Goal: Task Accomplishment & Management: Use online tool/utility

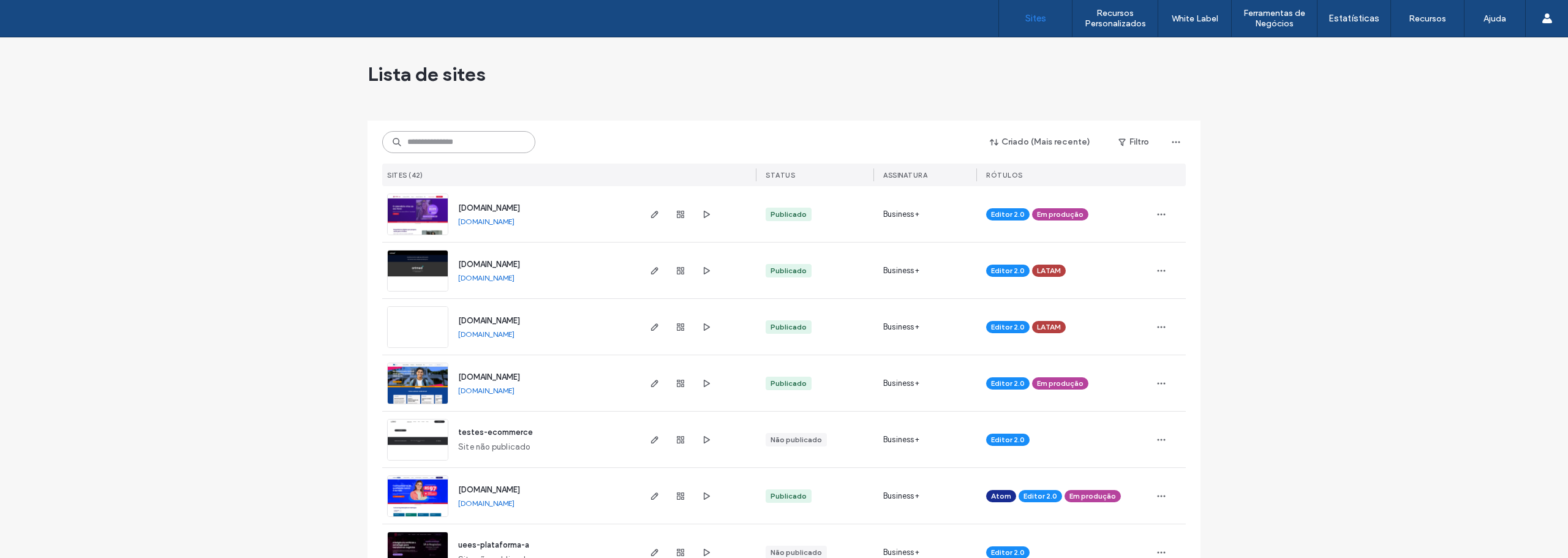
click at [456, 150] on input at bounding box center [459, 141] width 153 height 22
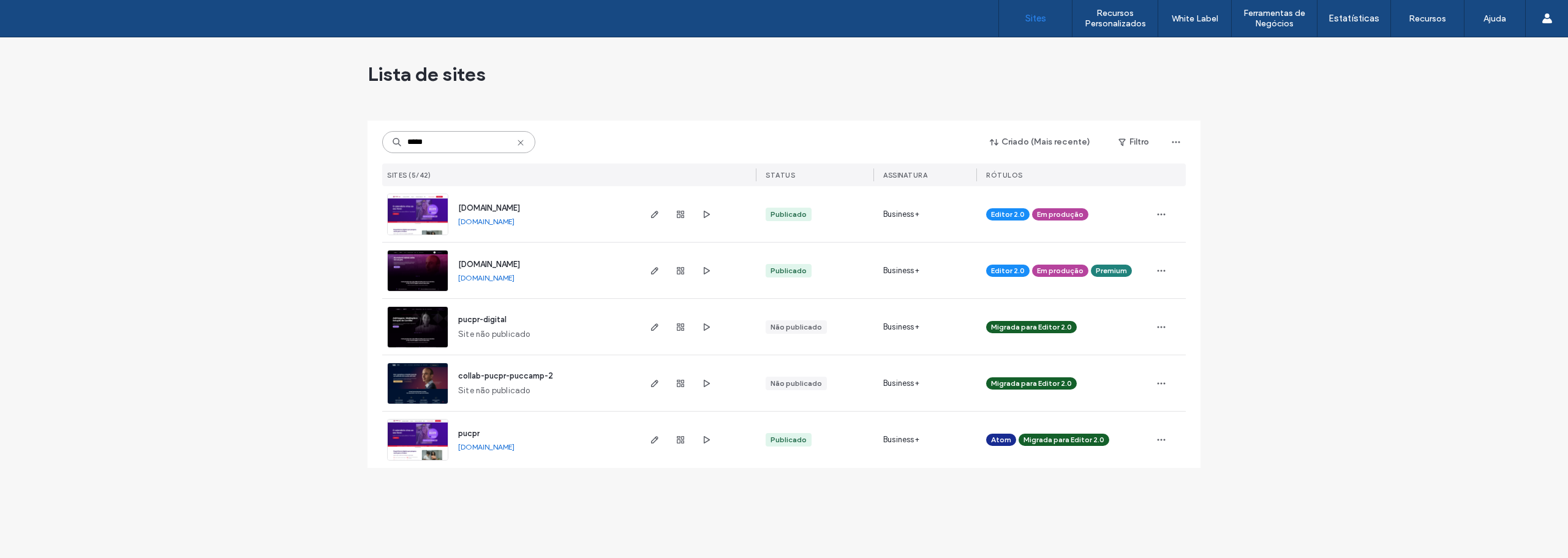
type input "*****"
click at [425, 264] on img at bounding box center [418, 292] width 60 height 83
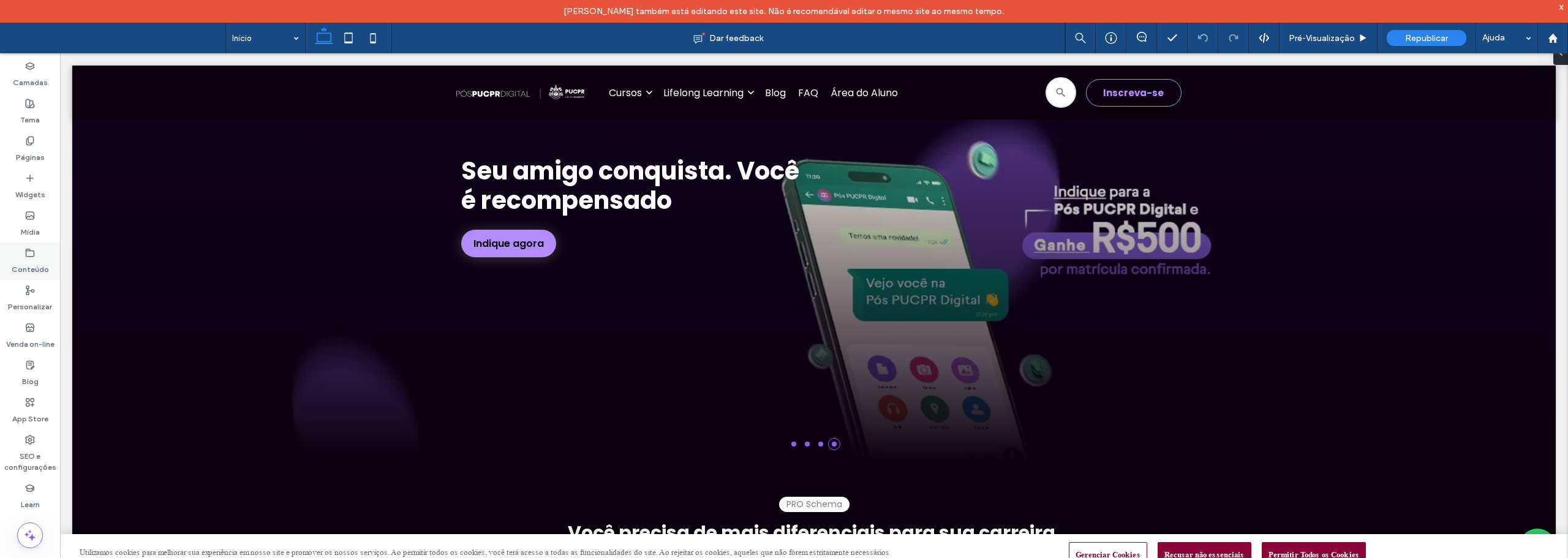
click at [36, 253] on div "Conteúdo" at bounding box center [30, 261] width 60 height 38
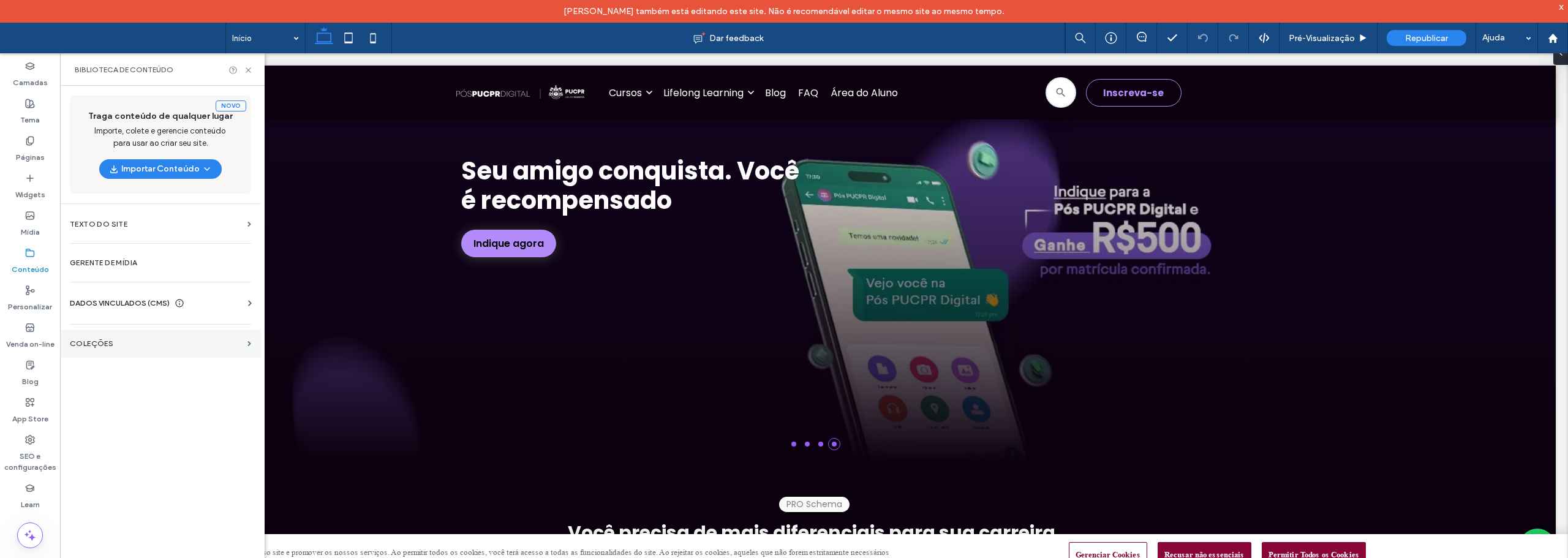
click at [106, 339] on section "COLEÇÕES" at bounding box center [161, 344] width 201 height 28
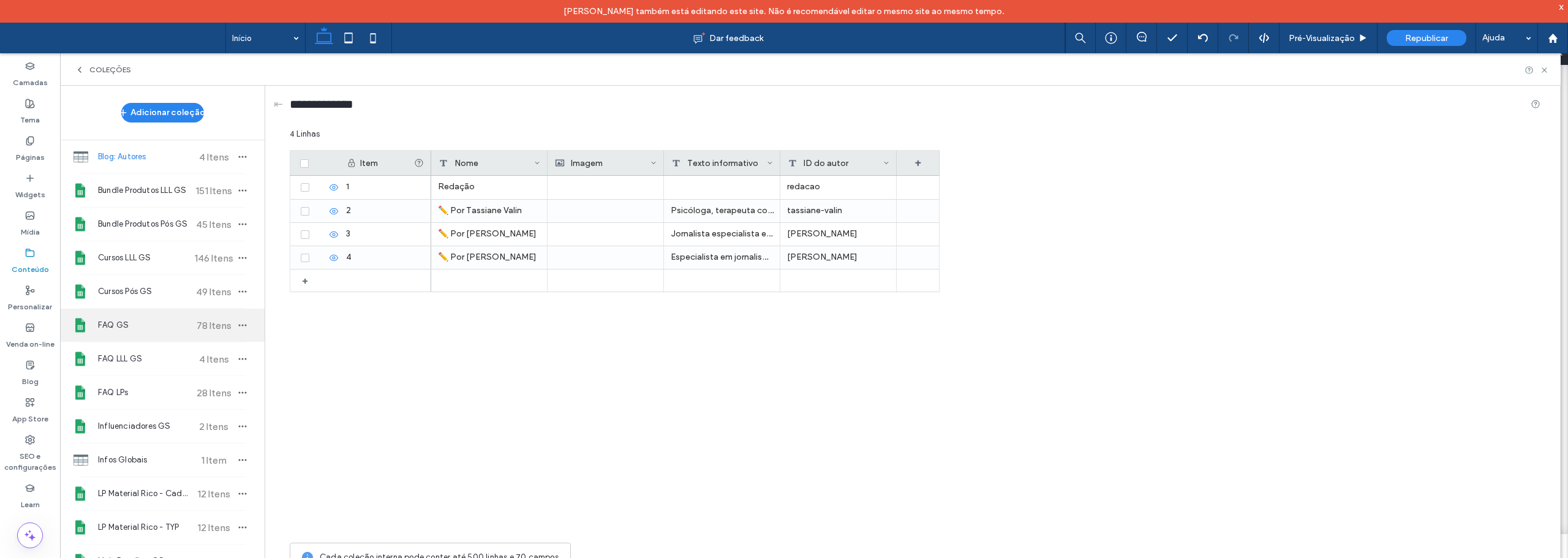
click at [124, 330] on span "FAQ GS" at bounding box center [143, 325] width 91 height 13
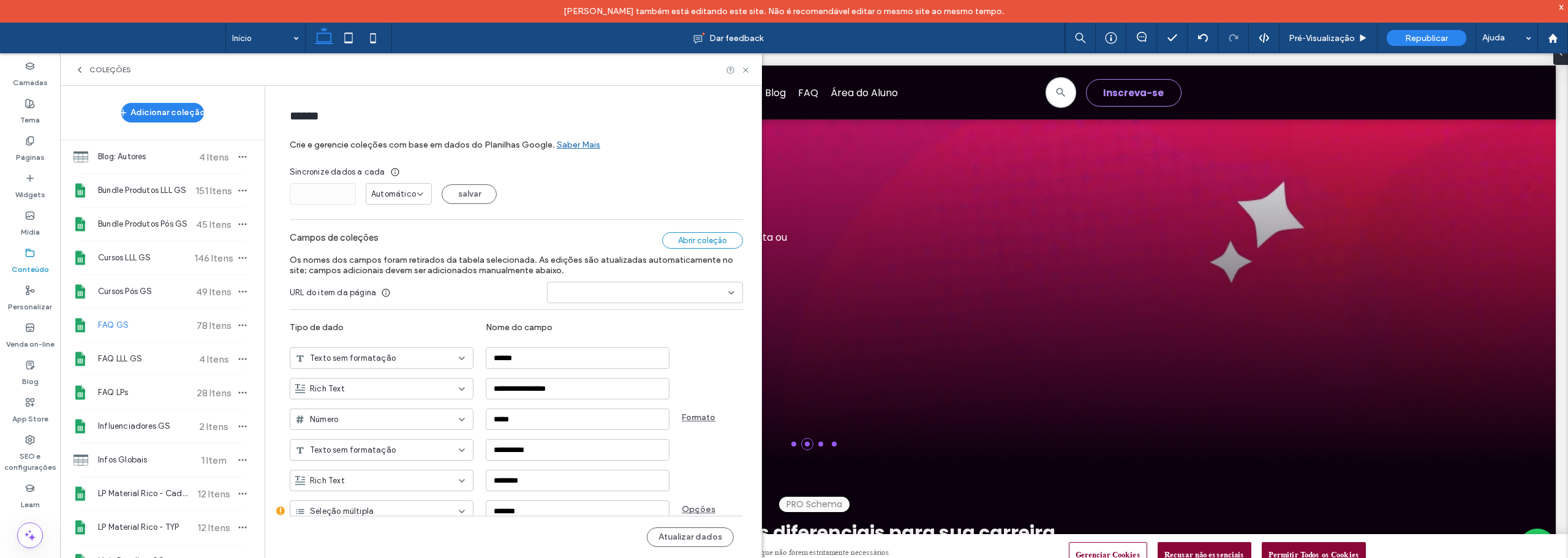
click at [697, 240] on div "Abrir coleção" at bounding box center [702, 240] width 81 height 17
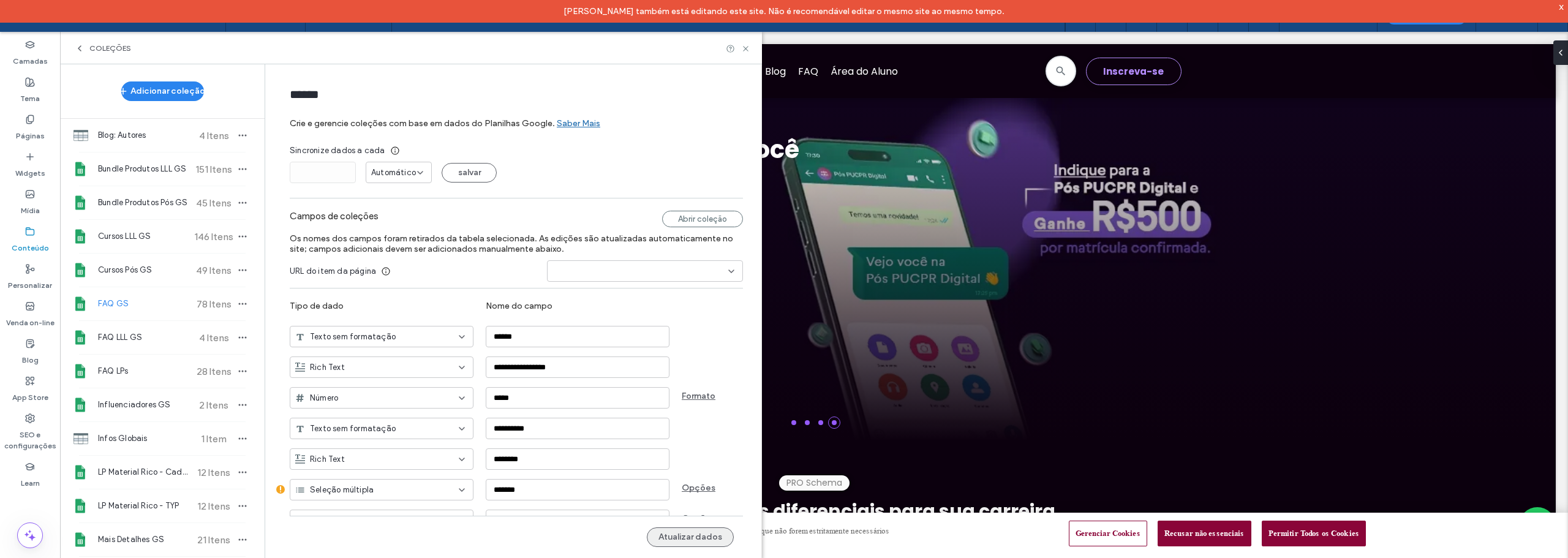
click at [697, 535] on button "Atualizar dados" at bounding box center [691, 538] width 87 height 20
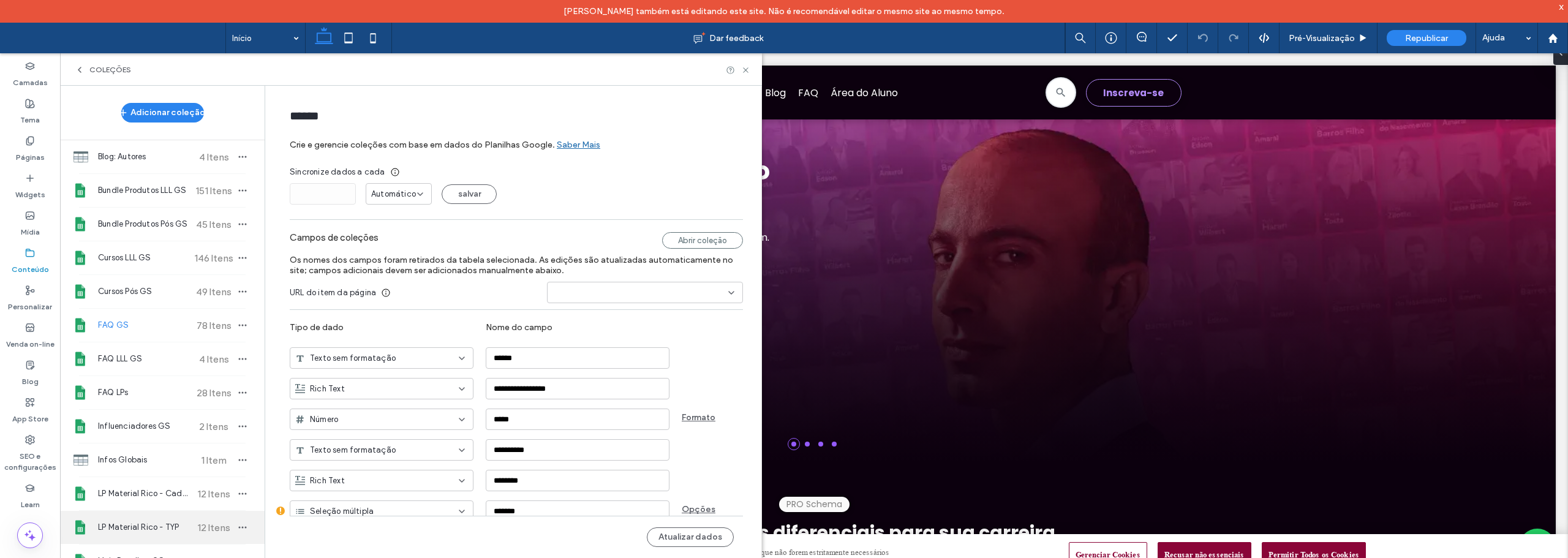
click at [136, 522] on span "LP Material Rico - TYP" at bounding box center [143, 528] width 91 height 13
type input "**********"
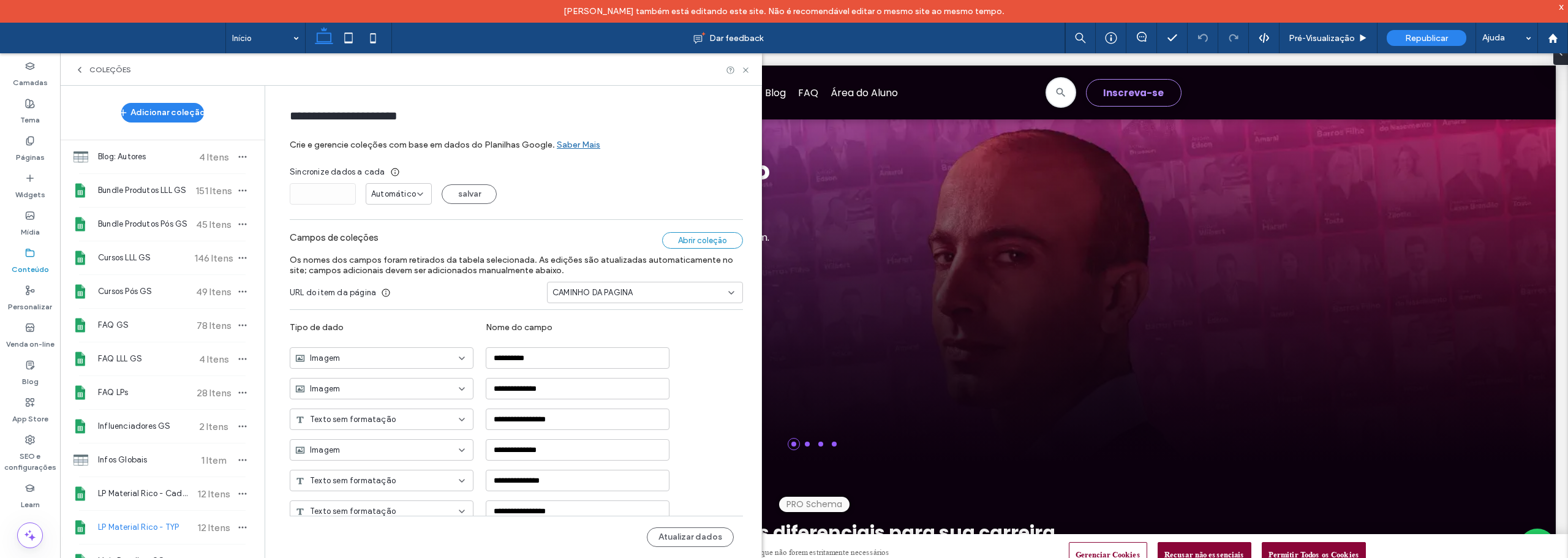
click at [682, 235] on div "Abrir coleção" at bounding box center [702, 240] width 81 height 17
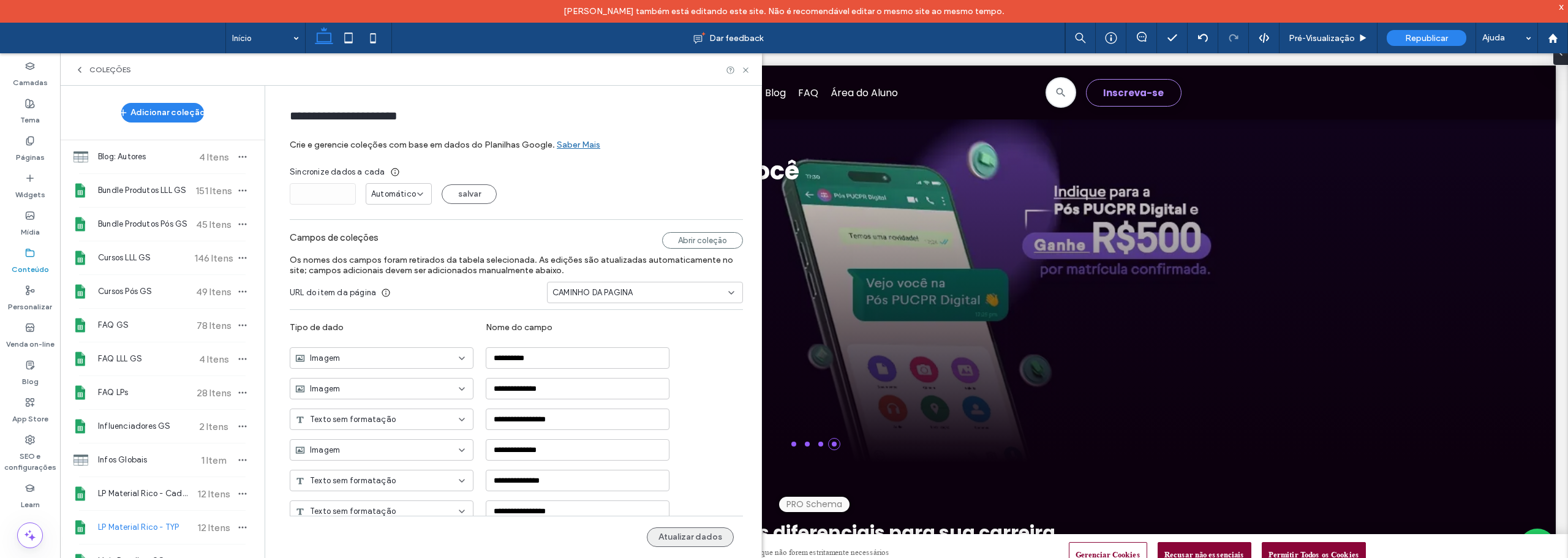
click at [694, 533] on button "Atualizar dados" at bounding box center [691, 538] width 87 height 20
click at [29, 145] on icon at bounding box center [30, 141] width 10 height 10
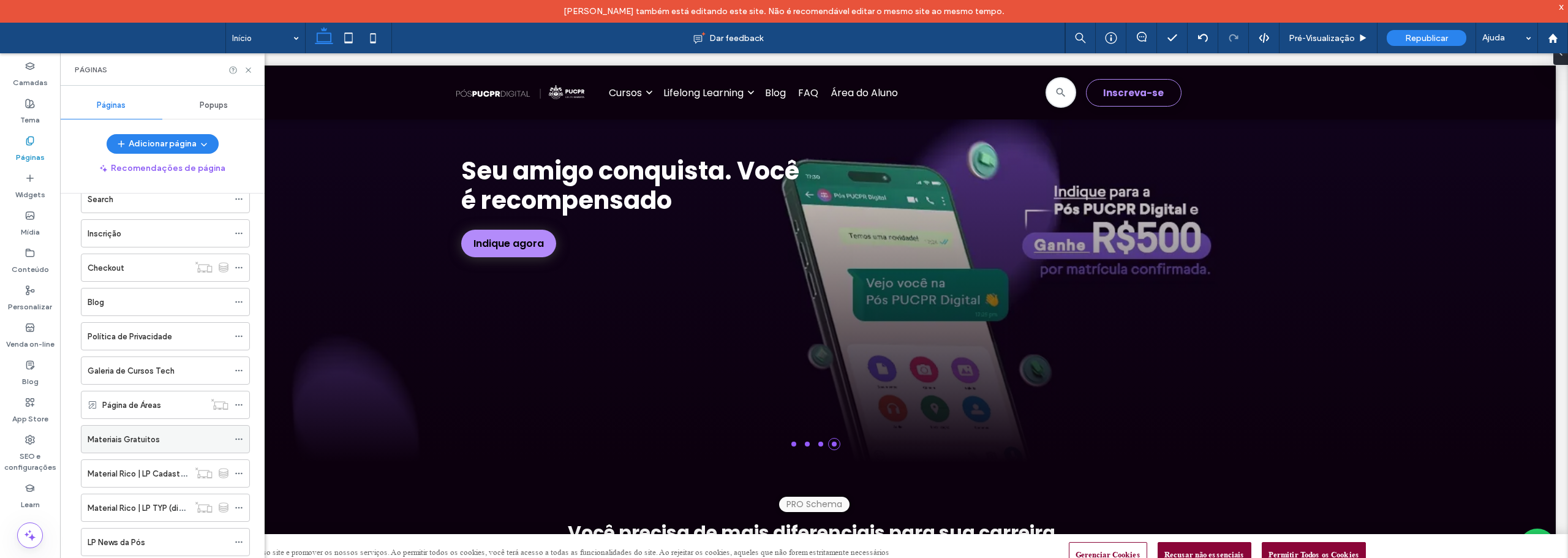
scroll to position [306, 0]
click at [238, 502] on icon at bounding box center [239, 505] width 9 height 9
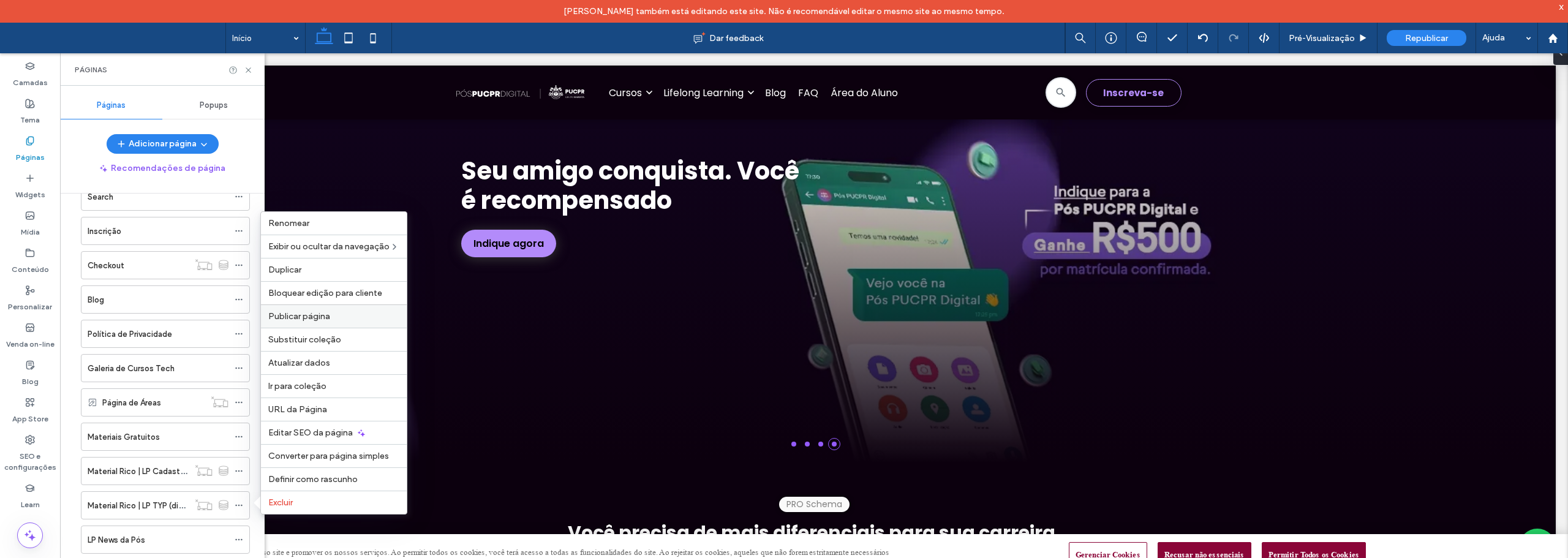
click at [304, 313] on span "Publicar página" at bounding box center [299, 317] width 62 height 11
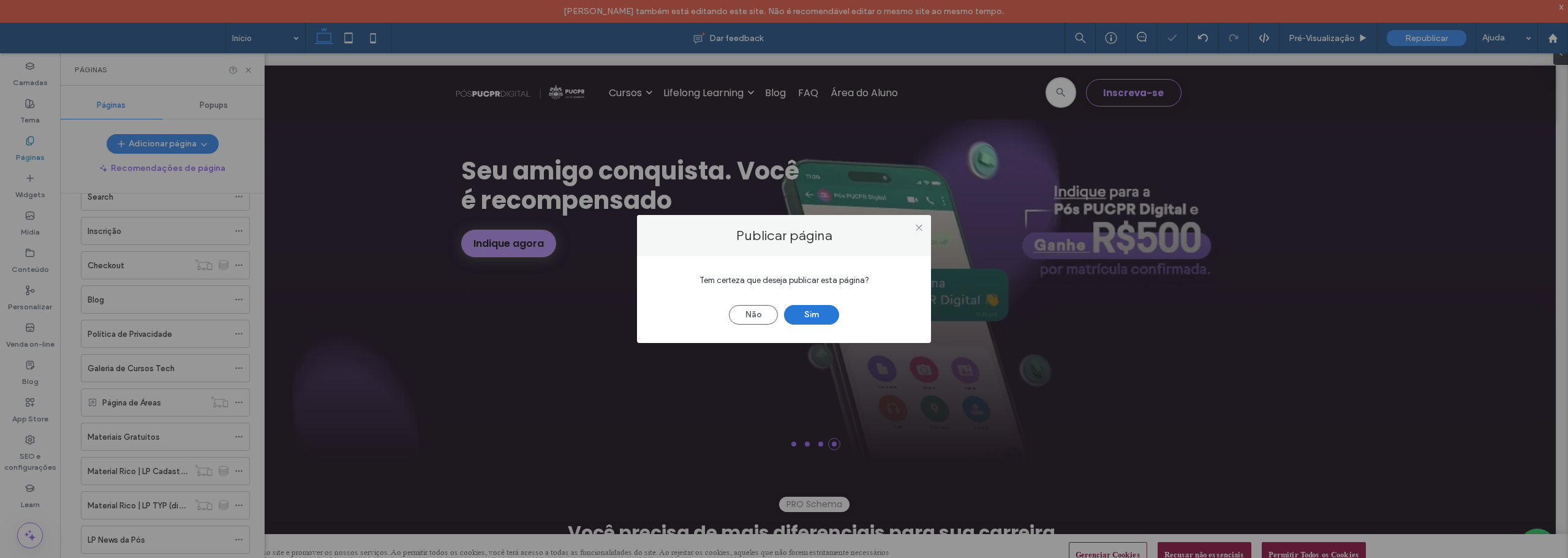
click at [807, 315] on button "Sim" at bounding box center [811, 315] width 55 height 20
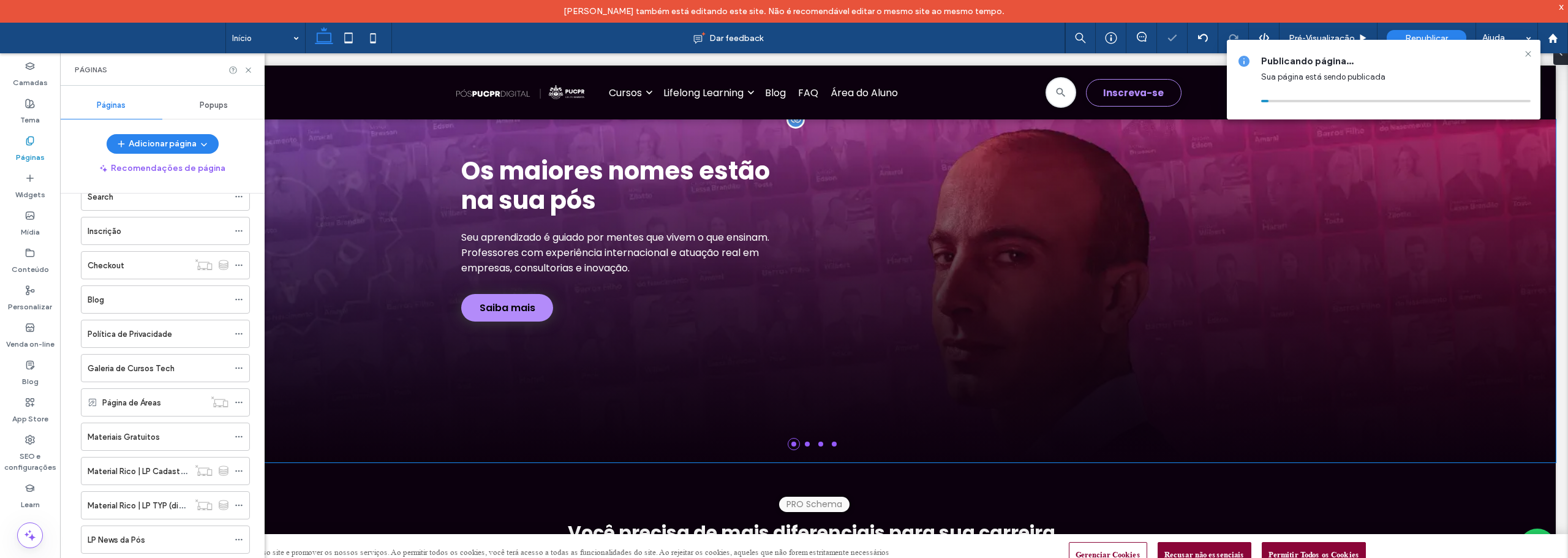
scroll to position [0, 0]
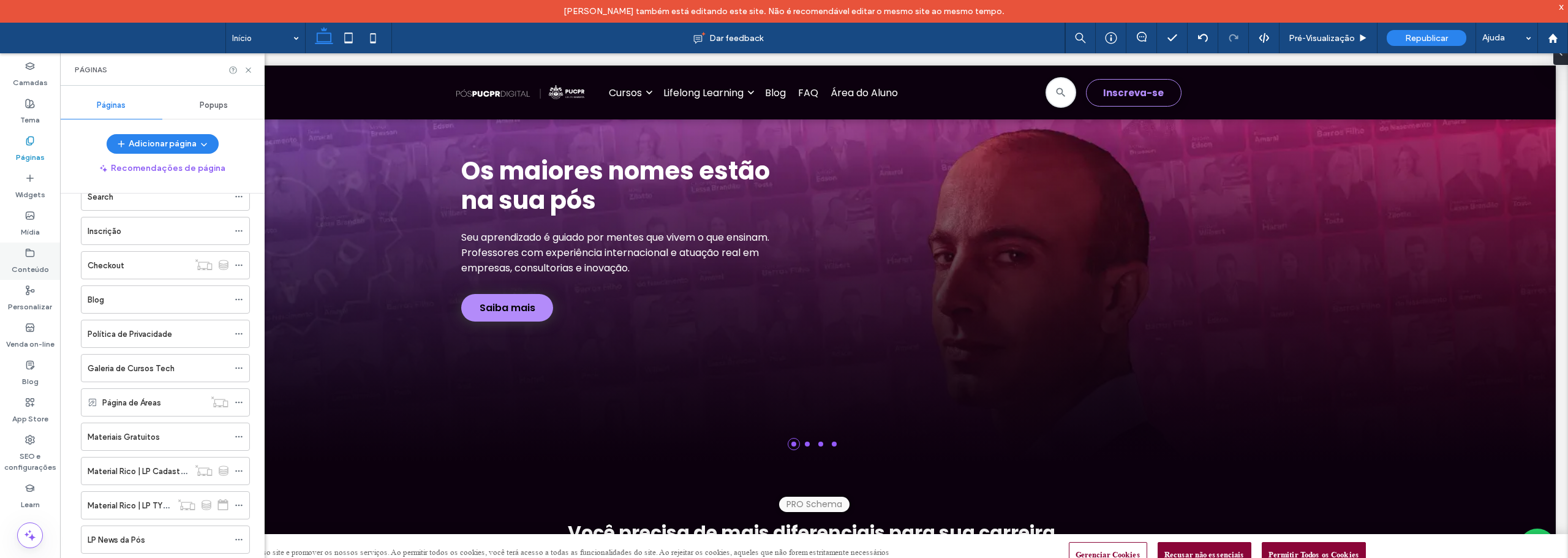
click at [37, 264] on label "Conteúdo" at bounding box center [30, 266] width 38 height 17
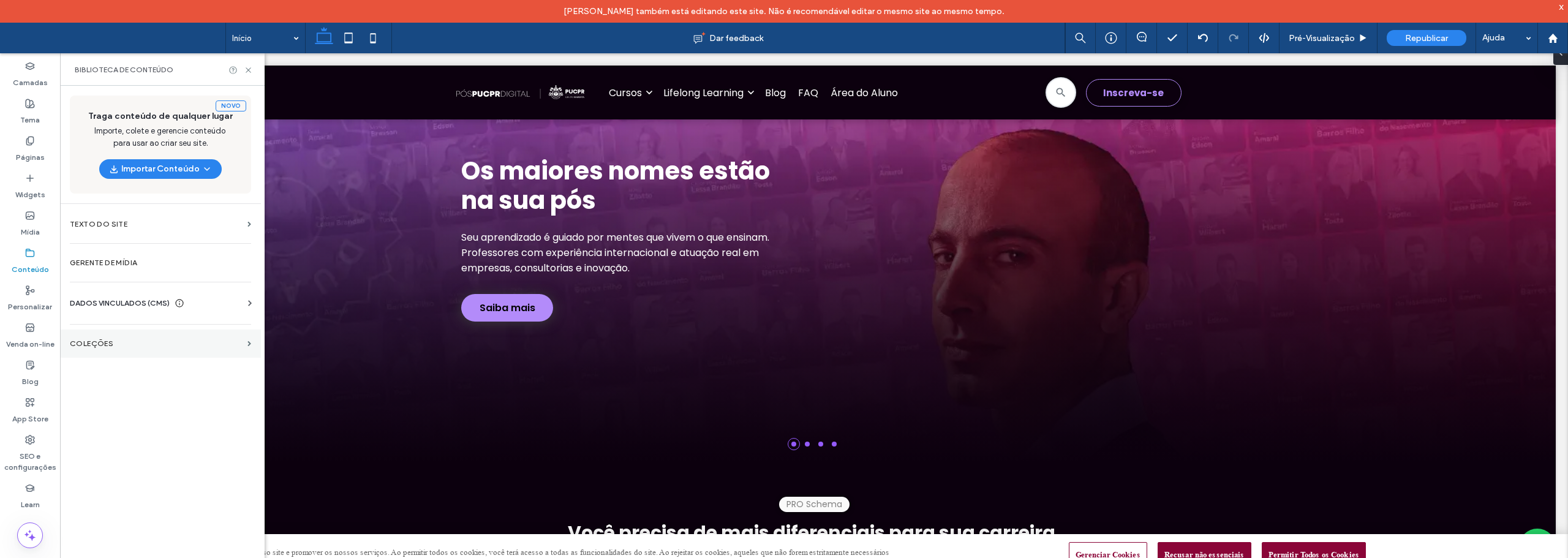
click at [112, 345] on label "COLEÇÕES" at bounding box center [156, 344] width 172 height 9
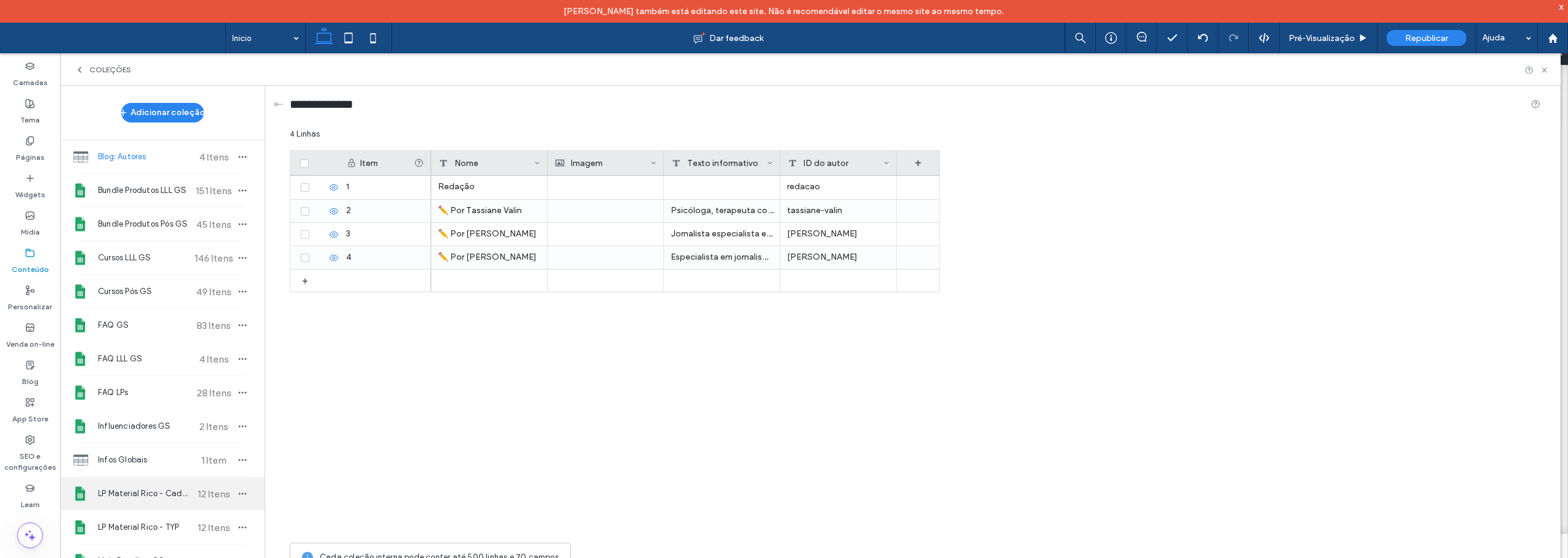
click at [143, 498] on span "LP Material Rico - Cadastro" at bounding box center [143, 494] width 91 height 13
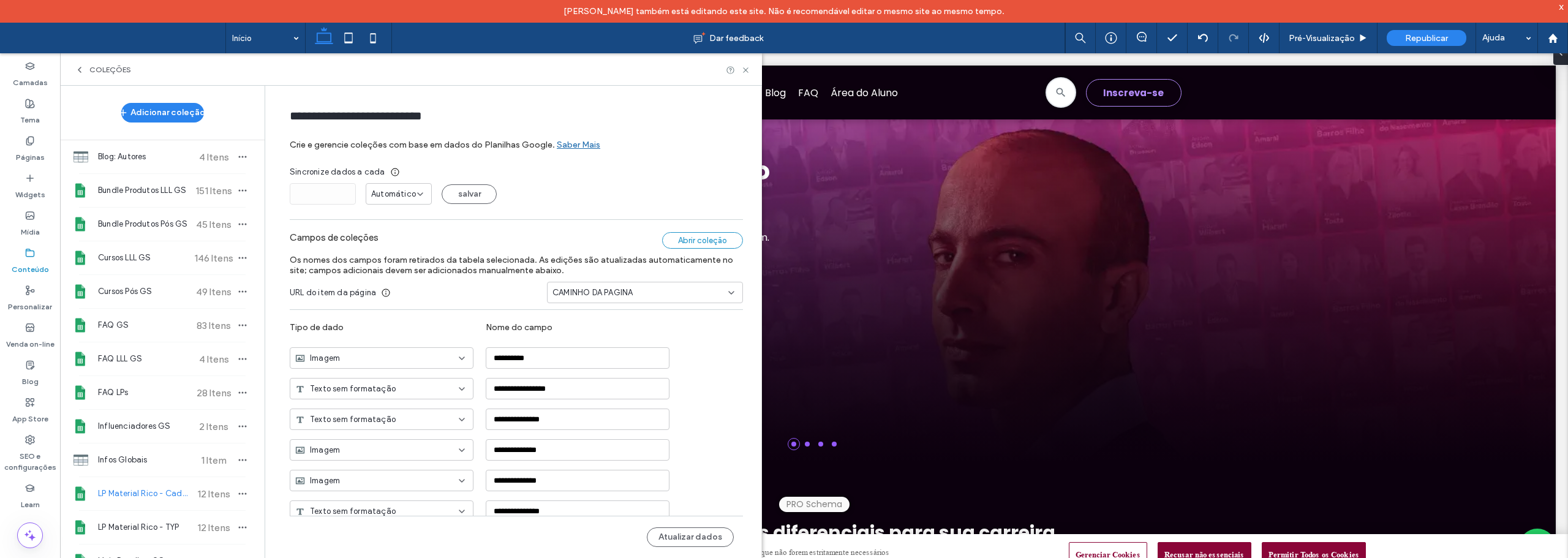
click at [720, 243] on div "Abrir coleção" at bounding box center [702, 240] width 81 height 17
click at [693, 533] on button "Atualizar dados" at bounding box center [691, 538] width 87 height 20
click at [29, 151] on label "Páginas" at bounding box center [30, 155] width 29 height 17
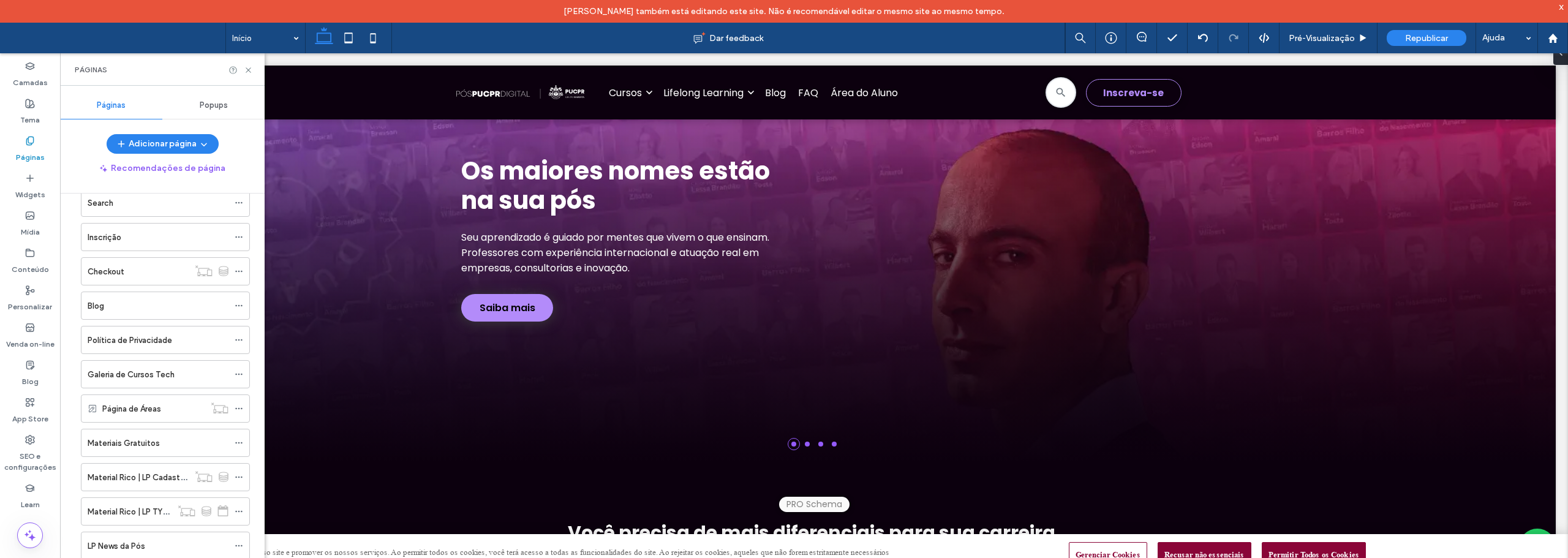
scroll to position [368, 0]
click at [240, 406] on icon at bounding box center [239, 410] width 9 height 9
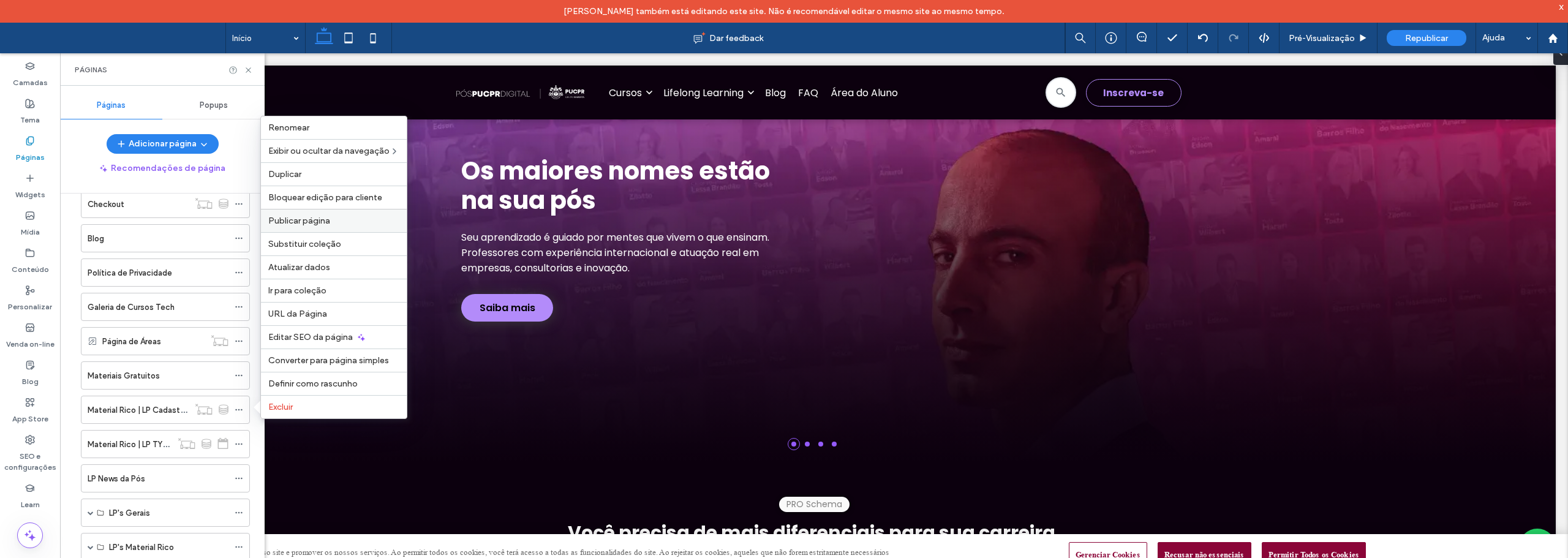
click at [299, 219] on span "Publicar página" at bounding box center [299, 221] width 62 height 11
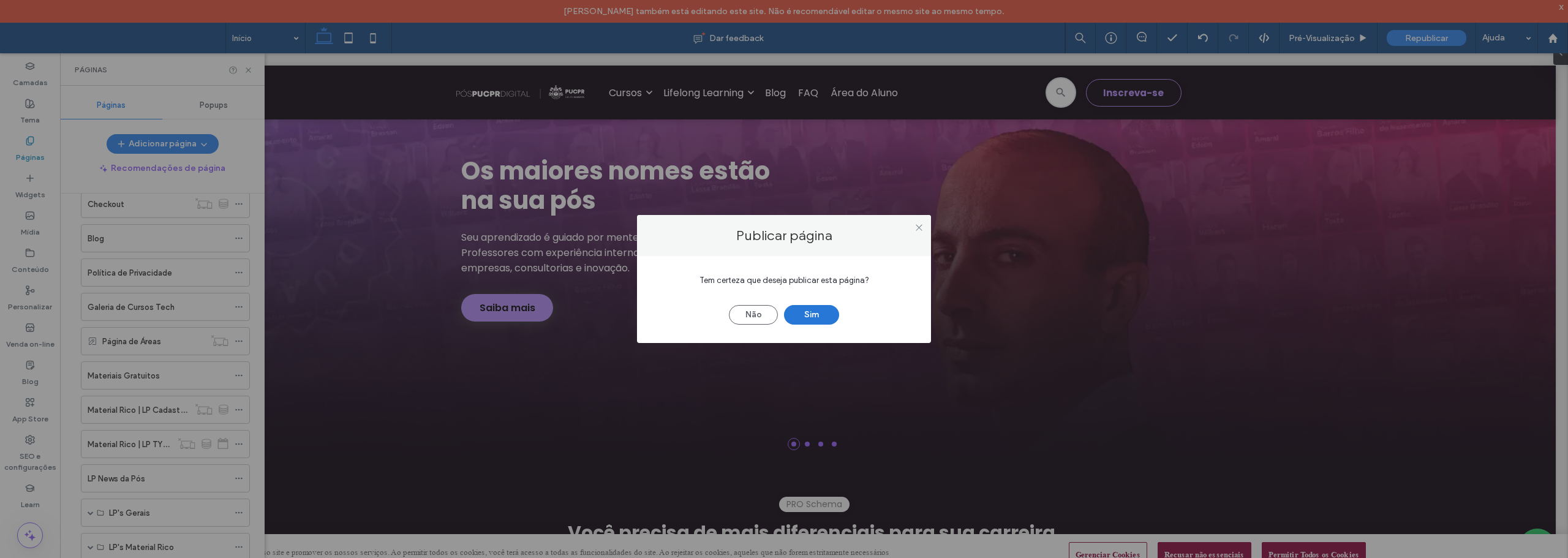
click at [802, 311] on button "Sim" at bounding box center [811, 315] width 55 height 20
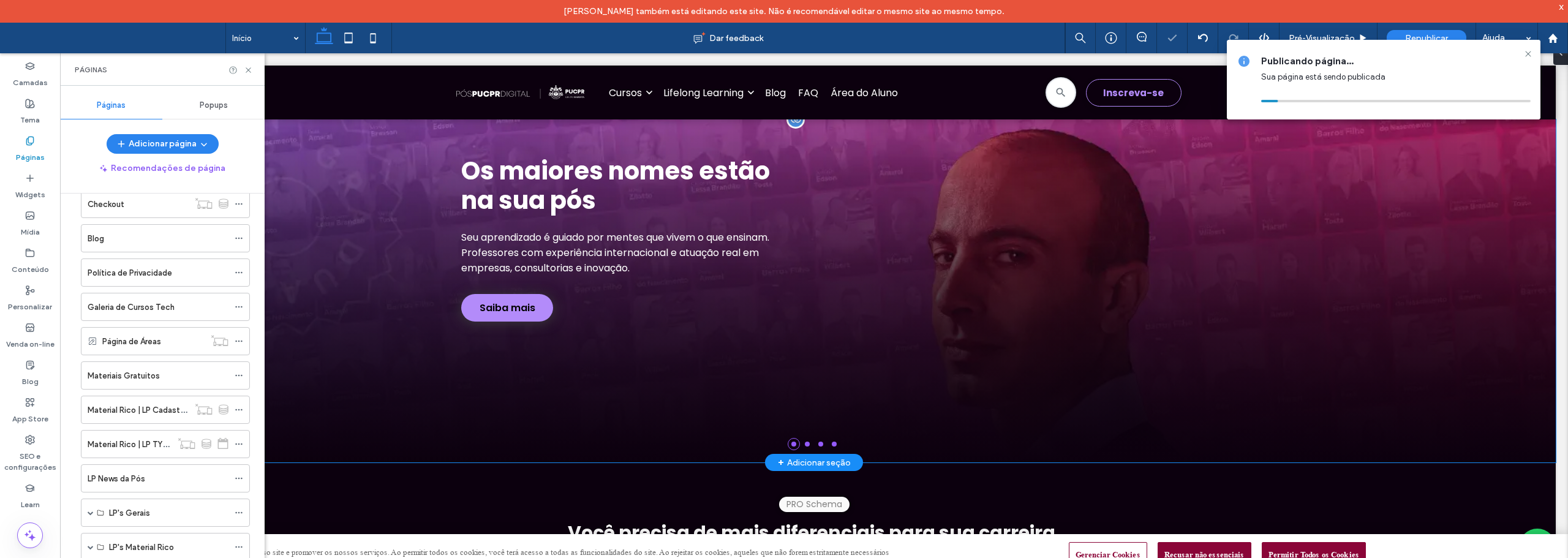
scroll to position [0, 0]
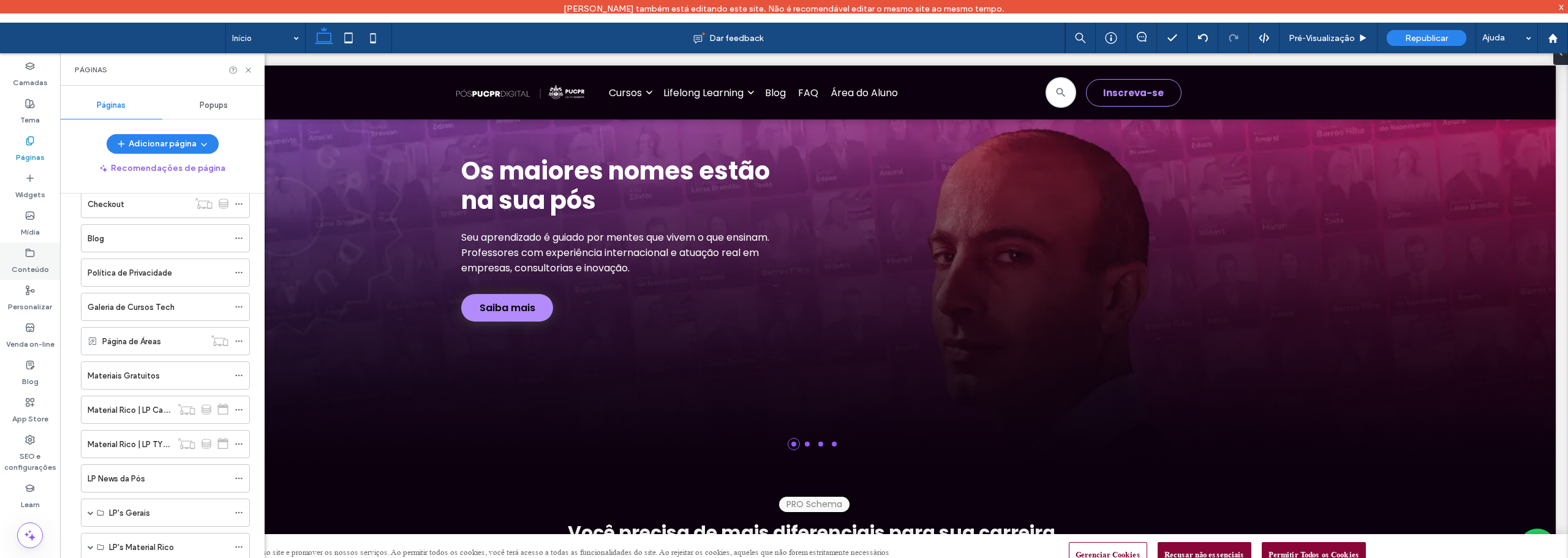
click at [22, 247] on div "Conteúdo" at bounding box center [30, 261] width 60 height 38
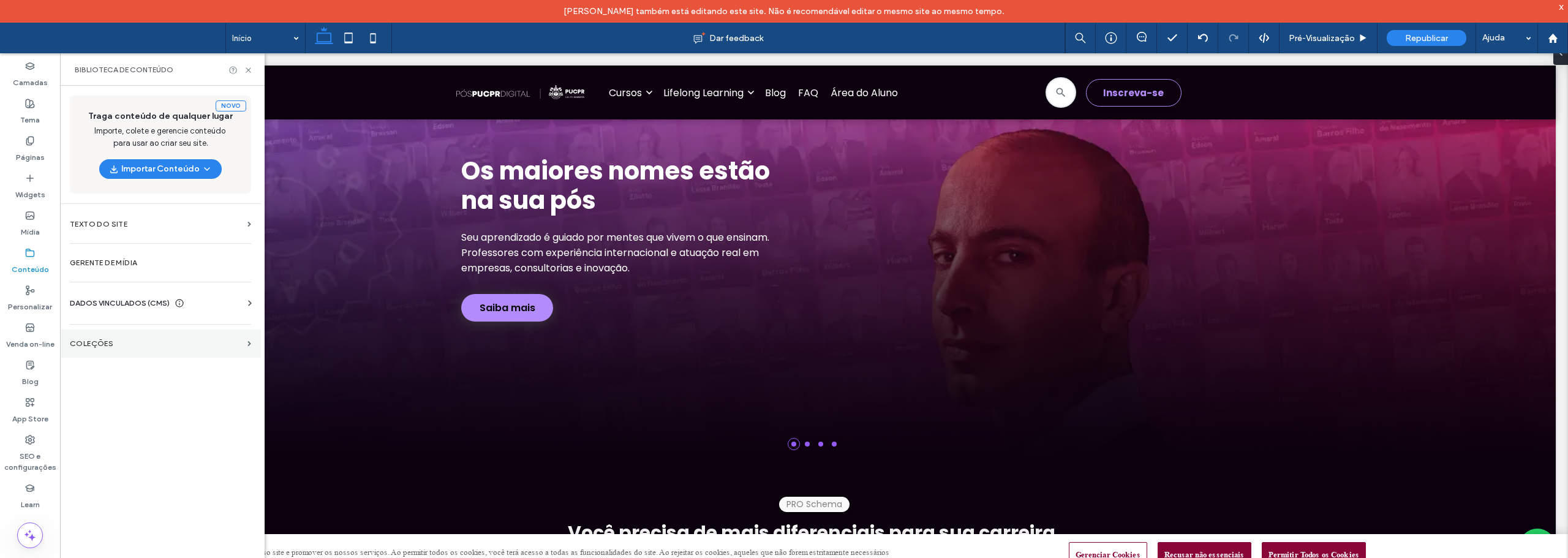
click at [102, 342] on label "COLEÇÕES" at bounding box center [156, 344] width 172 height 9
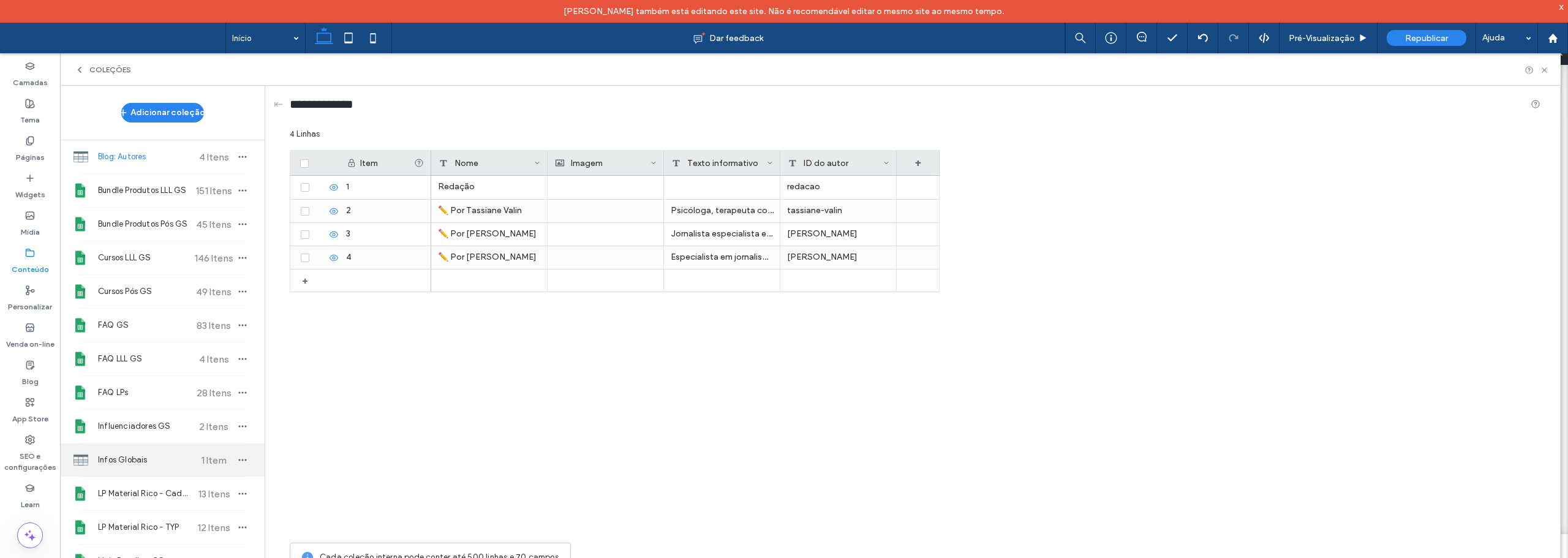
scroll to position [122, 0]
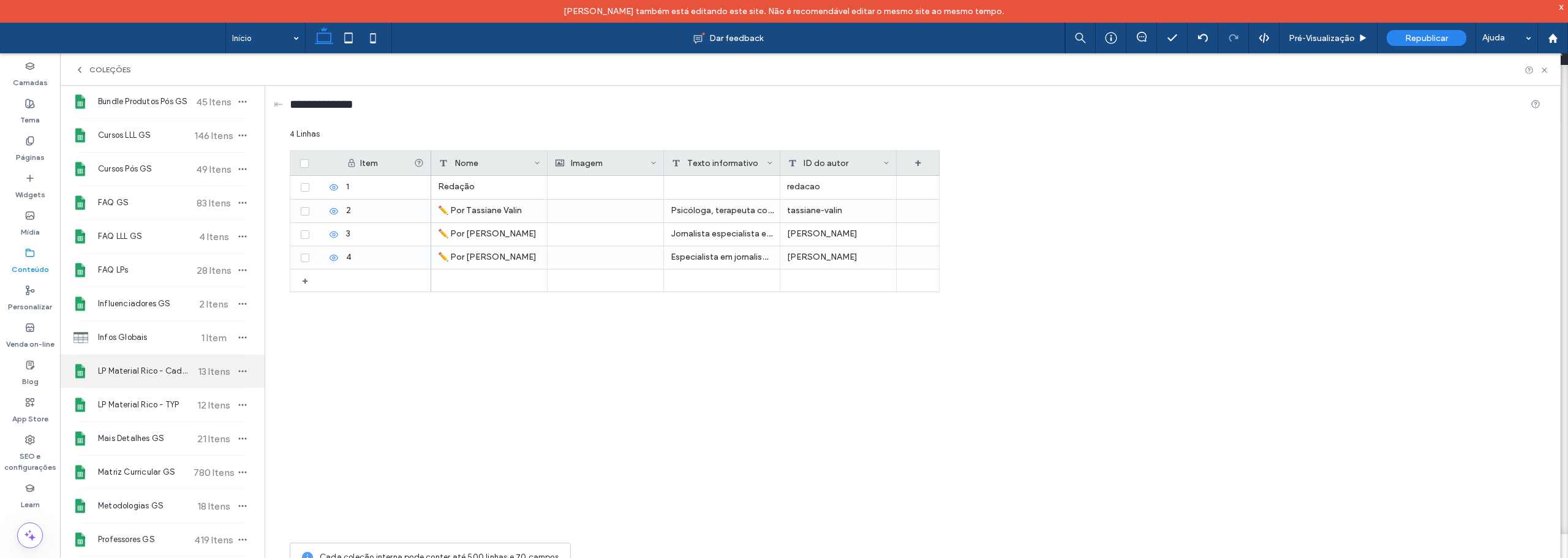
click at [170, 370] on span "LP Material Rico - Cadastro" at bounding box center [143, 371] width 91 height 13
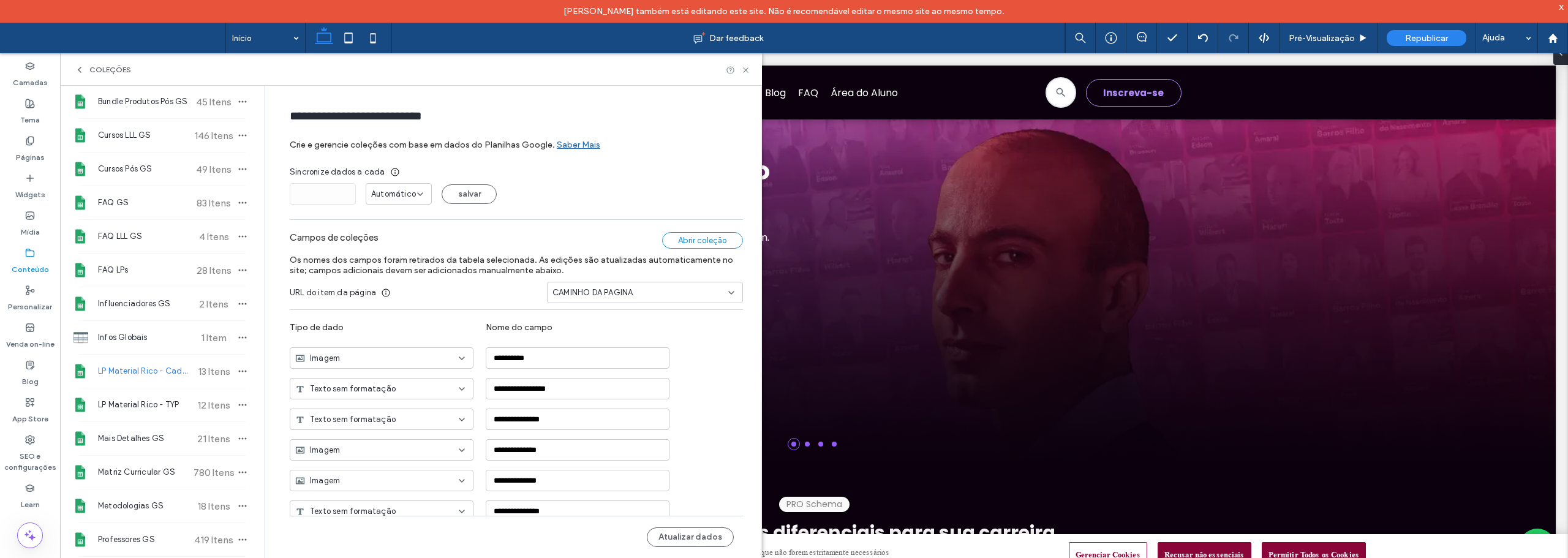
click at [703, 244] on div "Abrir coleção" at bounding box center [702, 240] width 81 height 17
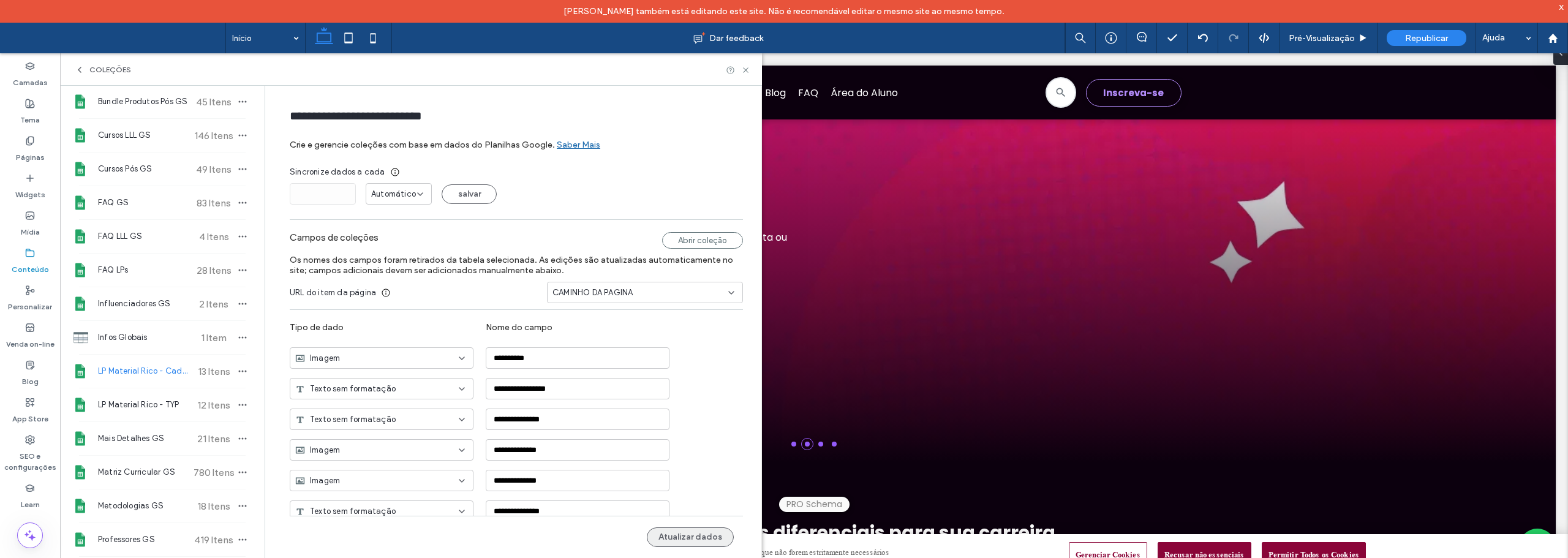
click at [691, 533] on button "Atualizar dados" at bounding box center [691, 538] width 87 height 20
click at [32, 143] on use at bounding box center [30, 141] width 7 height 8
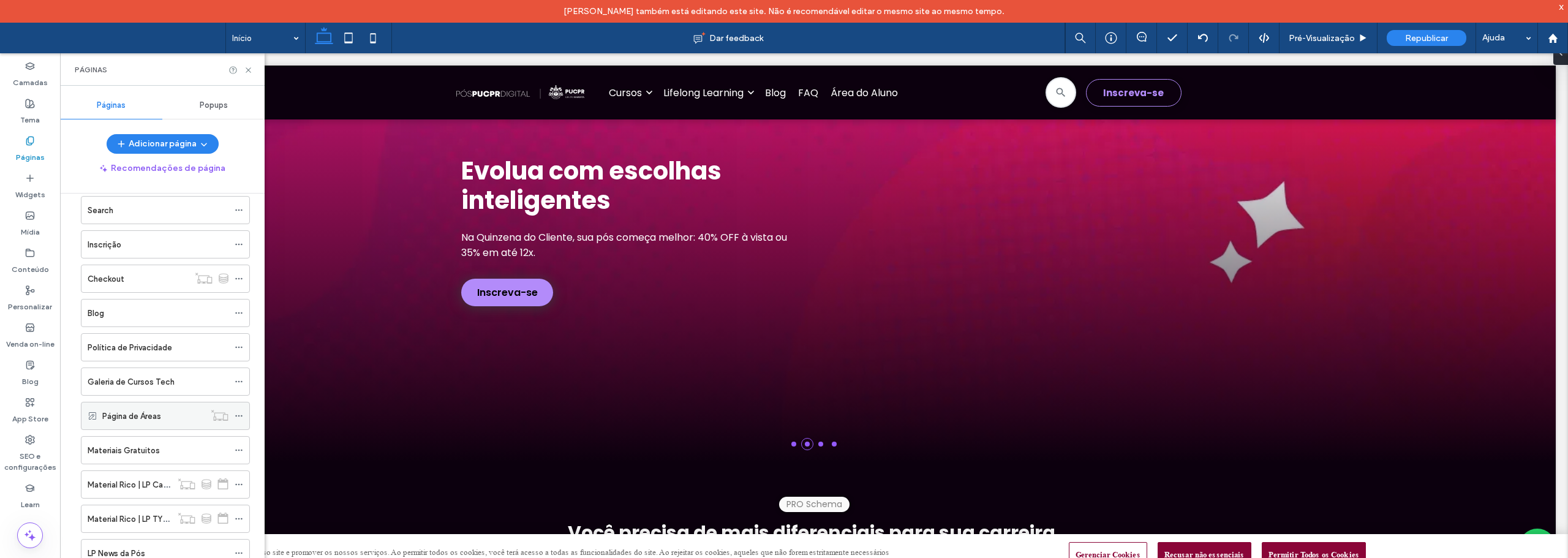
scroll to position [306, 0]
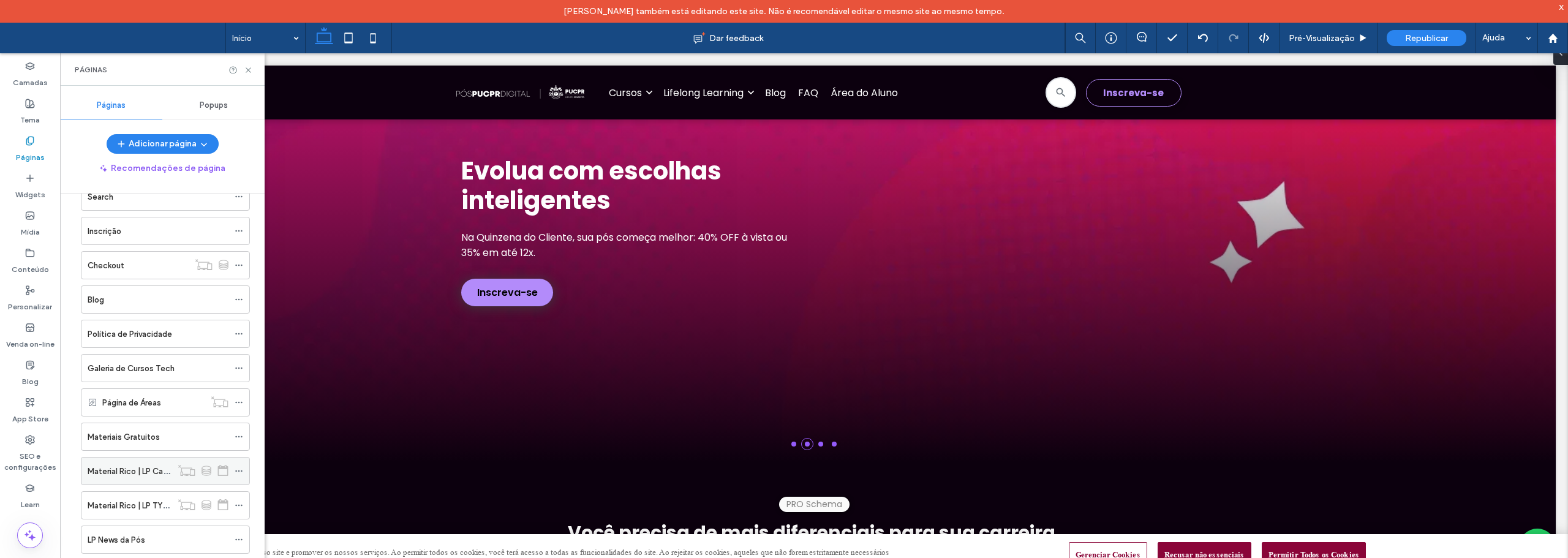
click at [237, 471] on use at bounding box center [239, 471] width 7 height 2
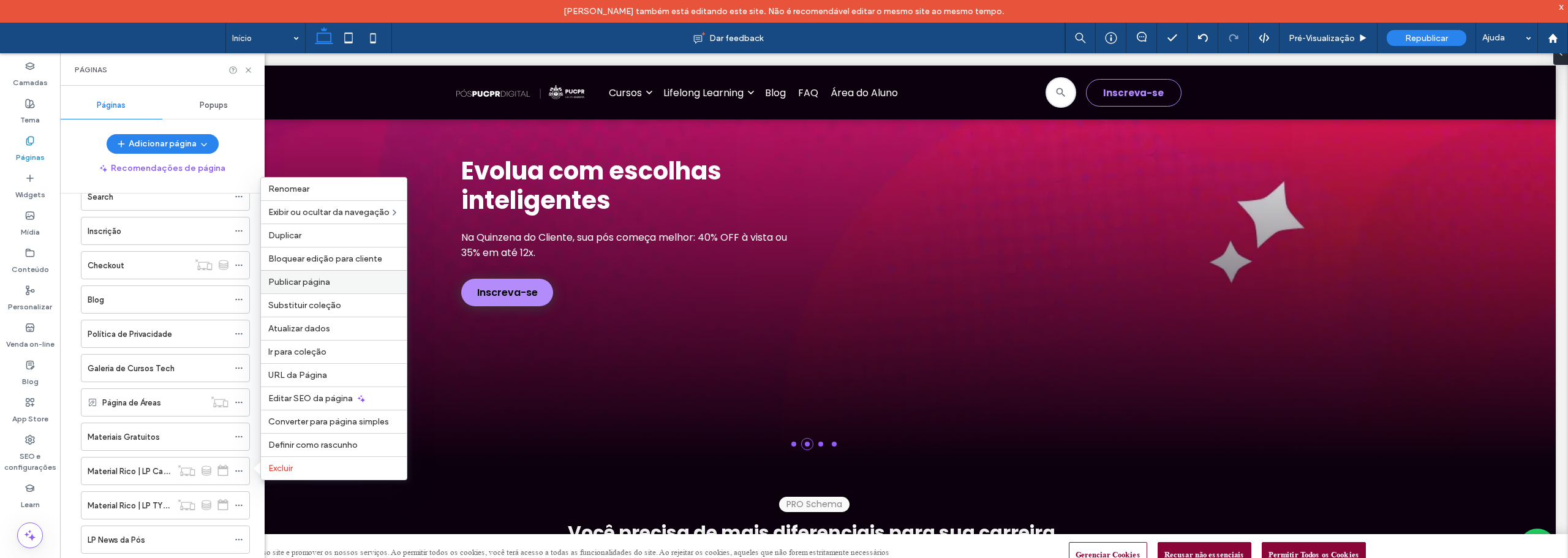
click at [309, 277] on span "Publicar página" at bounding box center [299, 282] width 62 height 11
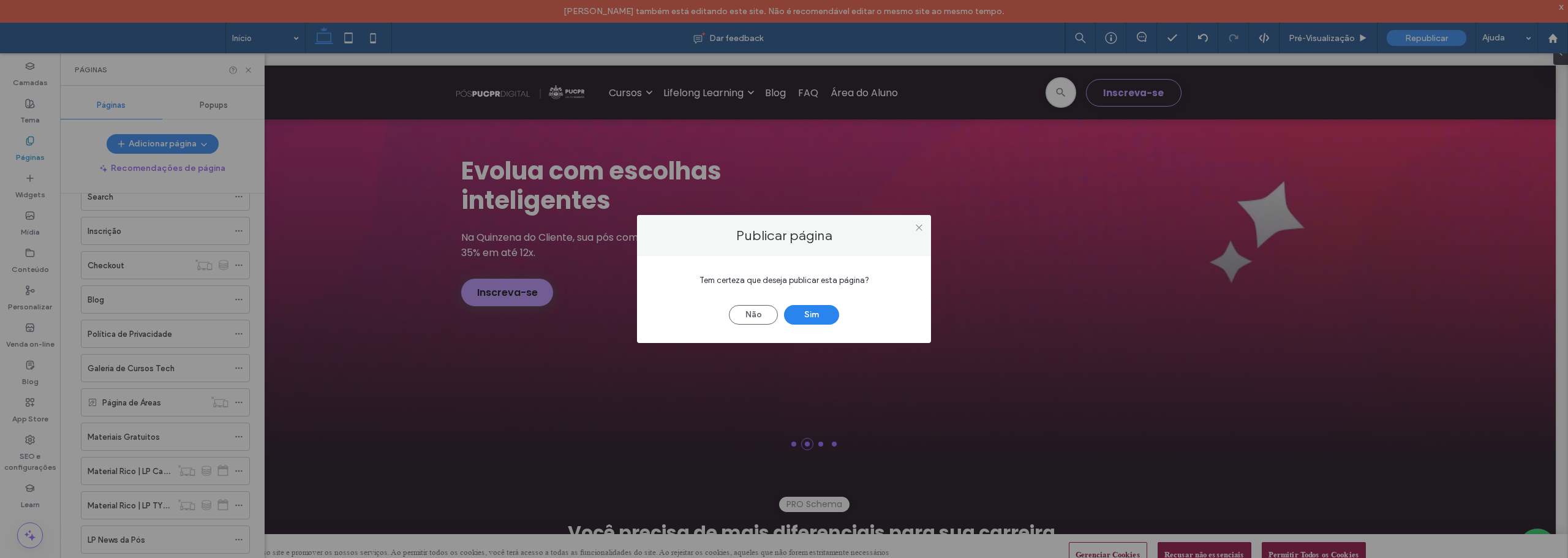
click at [809, 312] on button "Sim" at bounding box center [811, 315] width 55 height 20
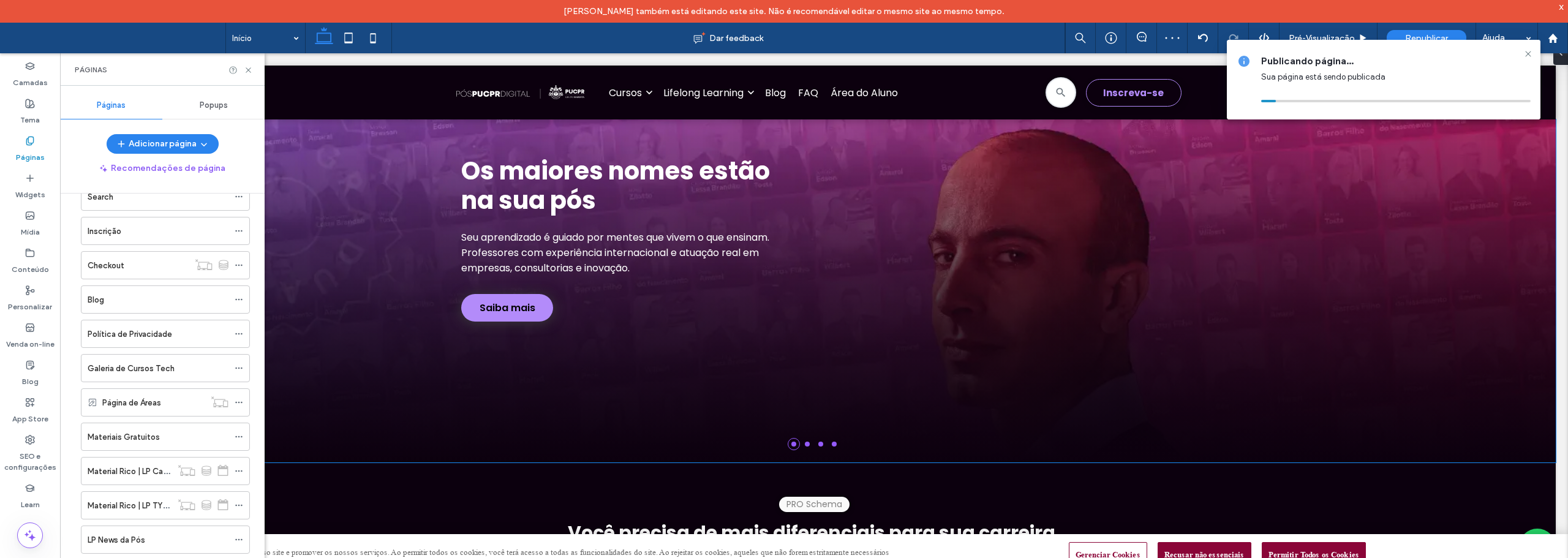
scroll to position [0, 0]
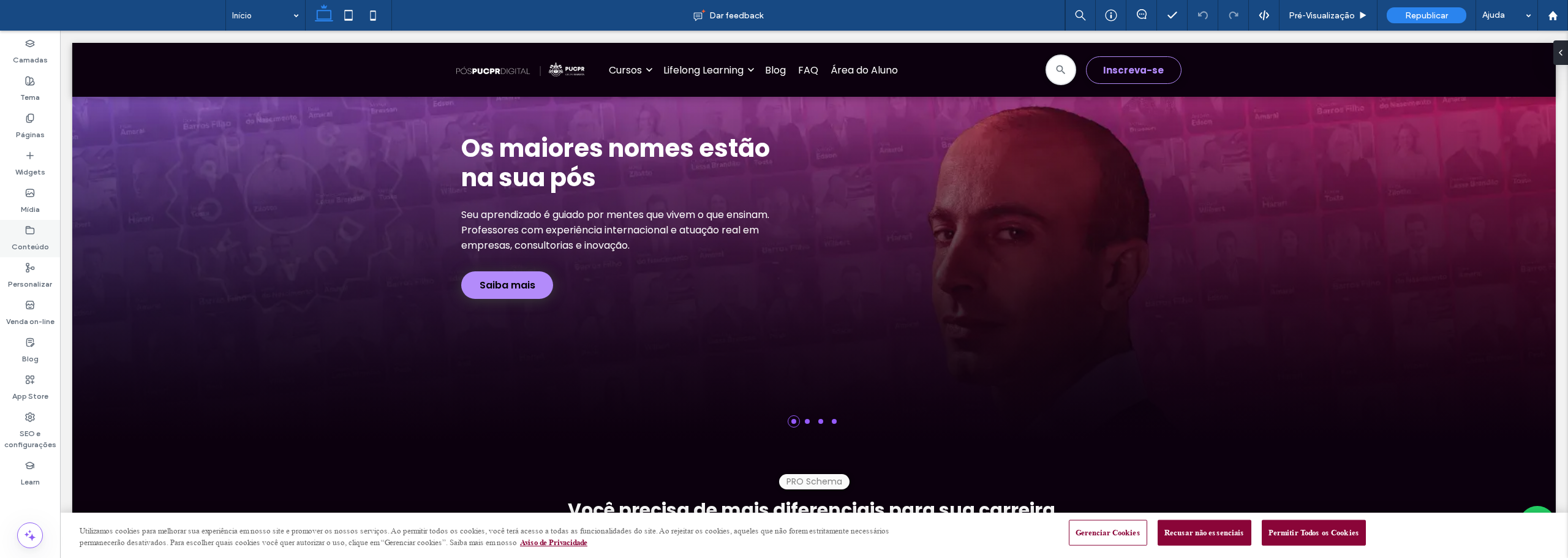
click at [39, 229] on div "Conteúdo" at bounding box center [30, 239] width 60 height 38
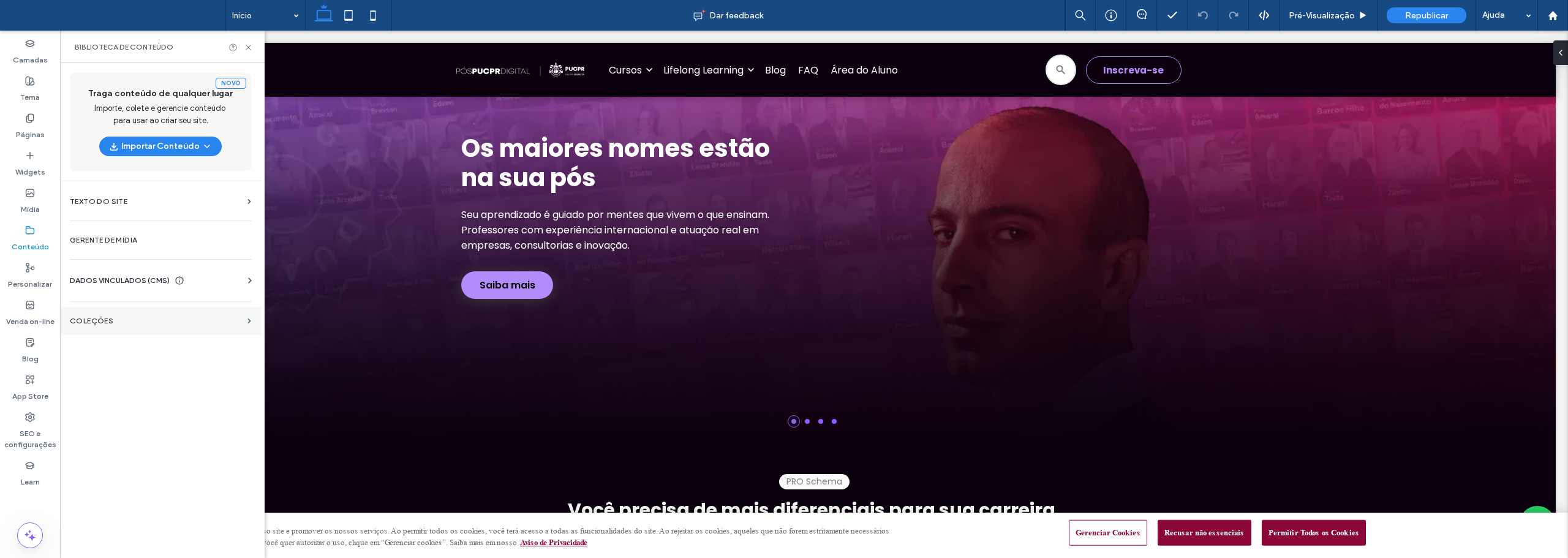
drag, startPoint x: 96, startPoint y: 318, endPoint x: 1429, endPoint y: 346, distance: 1333.3
click at [96, 318] on label "COLEÇÕES" at bounding box center [156, 321] width 172 height 9
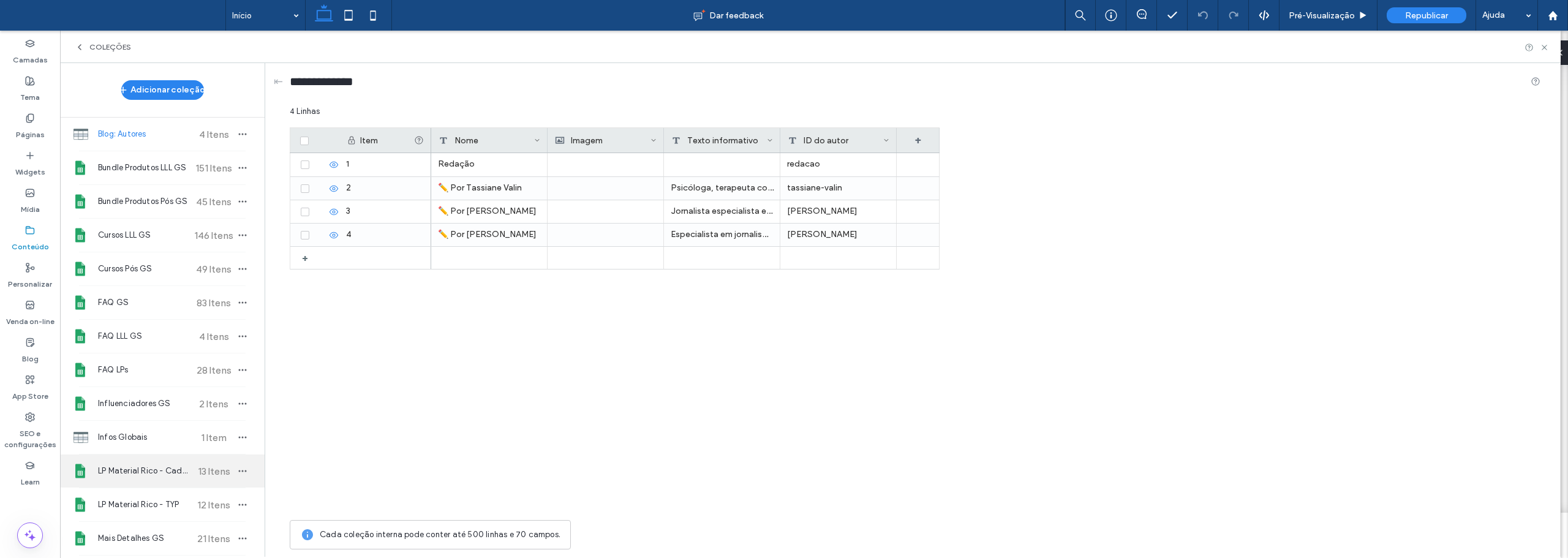
click at [162, 469] on span "LP Material Rico - Cadastro" at bounding box center [143, 471] width 91 height 13
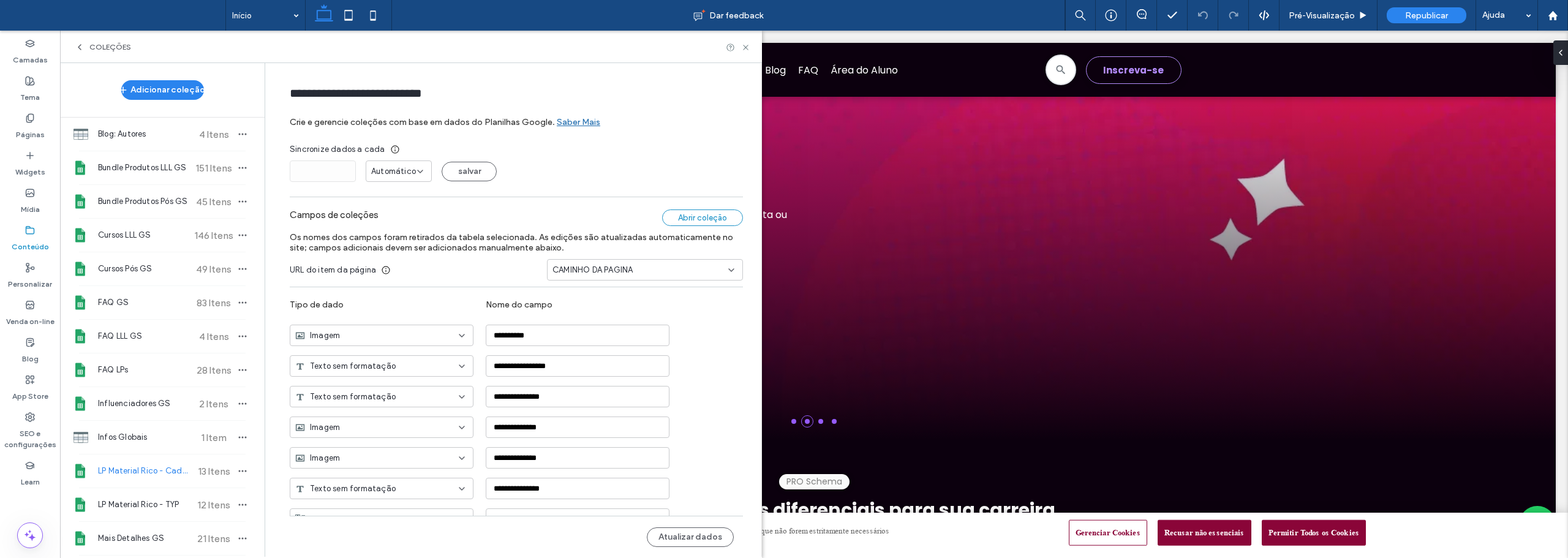
click at [689, 219] on div "Abrir coleção" at bounding box center [702, 218] width 81 height 17
click at [1421, 13] on span "Republicar" at bounding box center [1426, 16] width 43 height 11
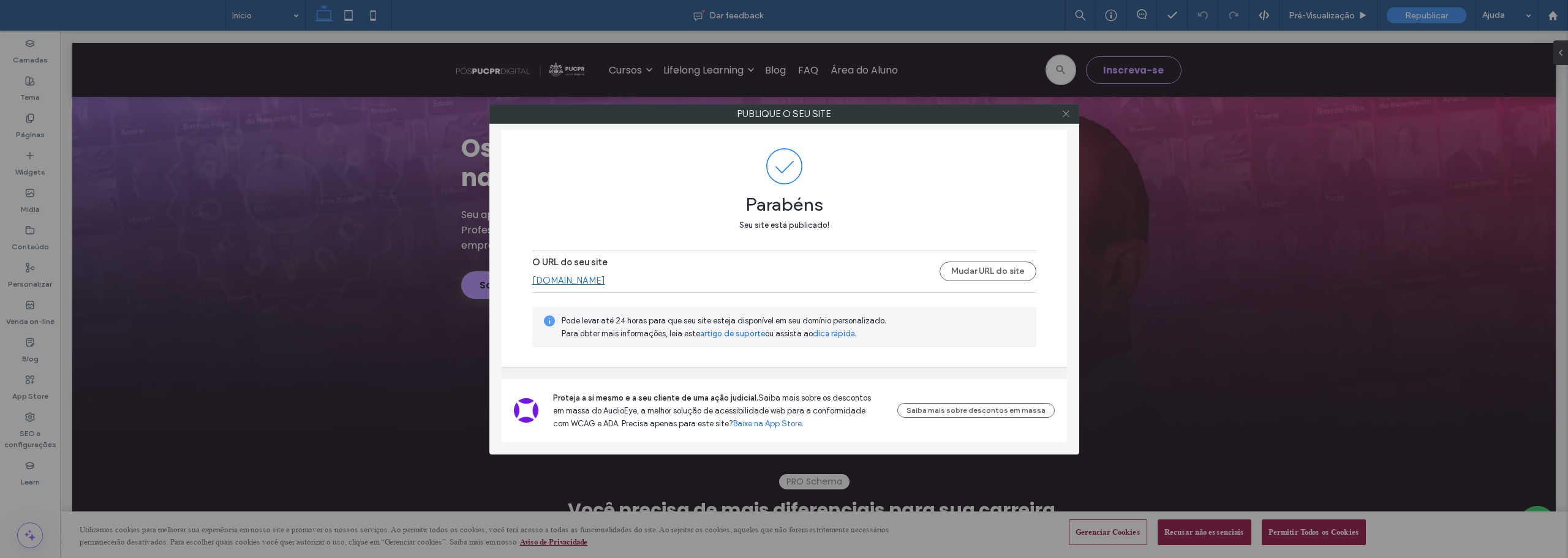
click at [1065, 112] on icon at bounding box center [1066, 114] width 9 height 9
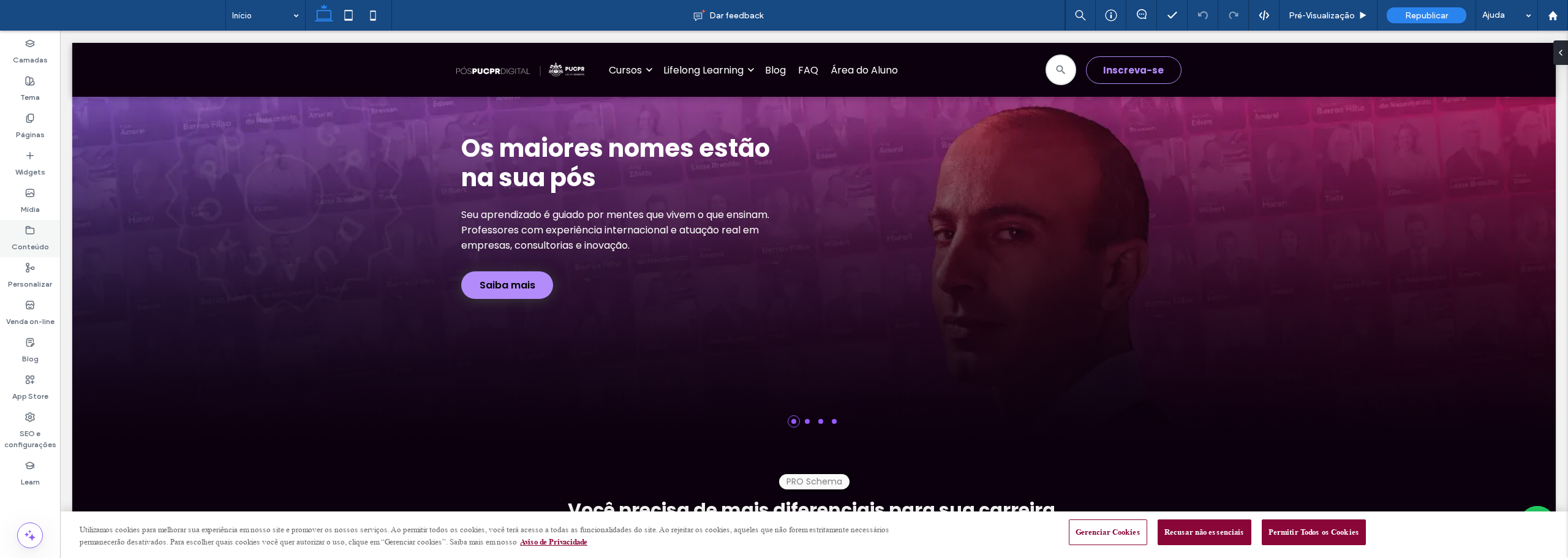
click at [29, 237] on label "Conteúdo" at bounding box center [30, 244] width 38 height 17
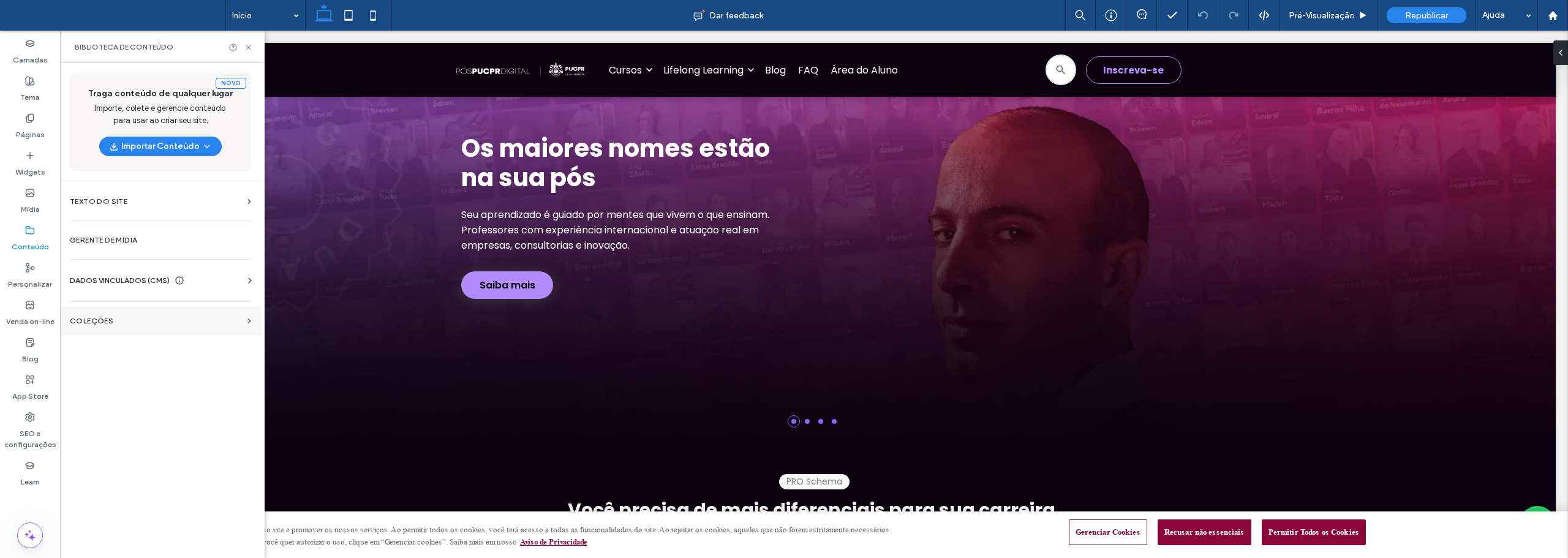
click at [80, 316] on section "COLEÇÕES" at bounding box center [161, 321] width 201 height 28
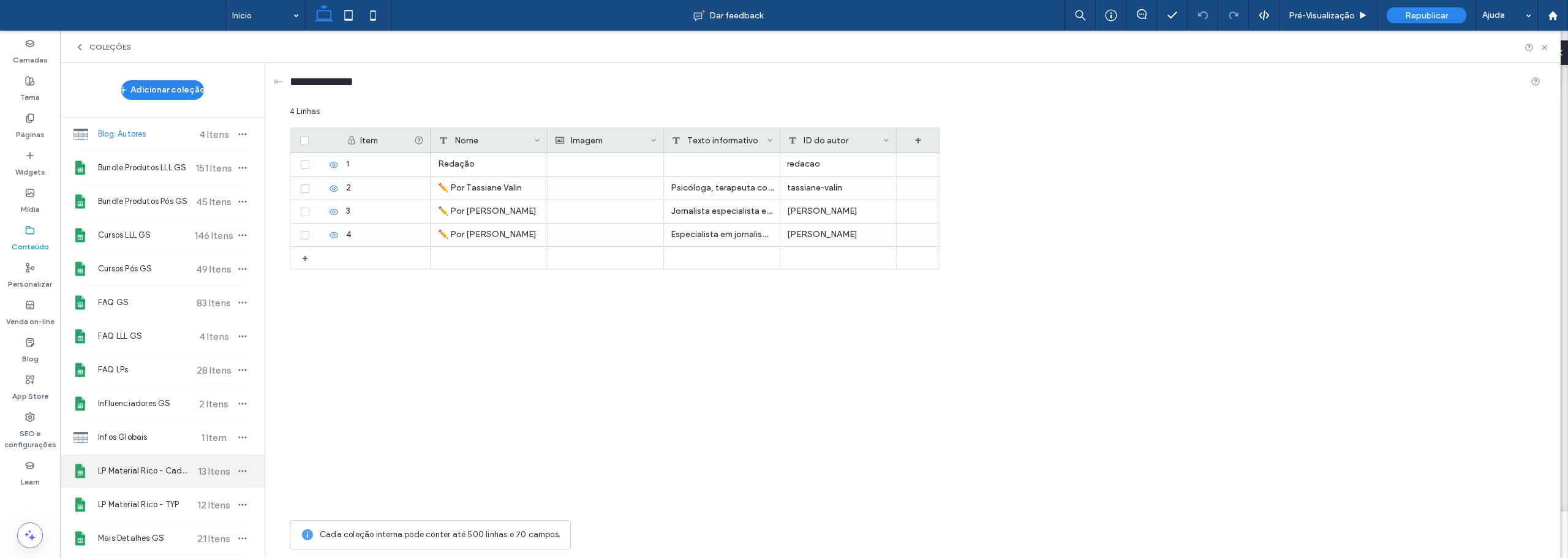
click at [168, 468] on span "LP Material Rico - Cadastro" at bounding box center [143, 471] width 91 height 13
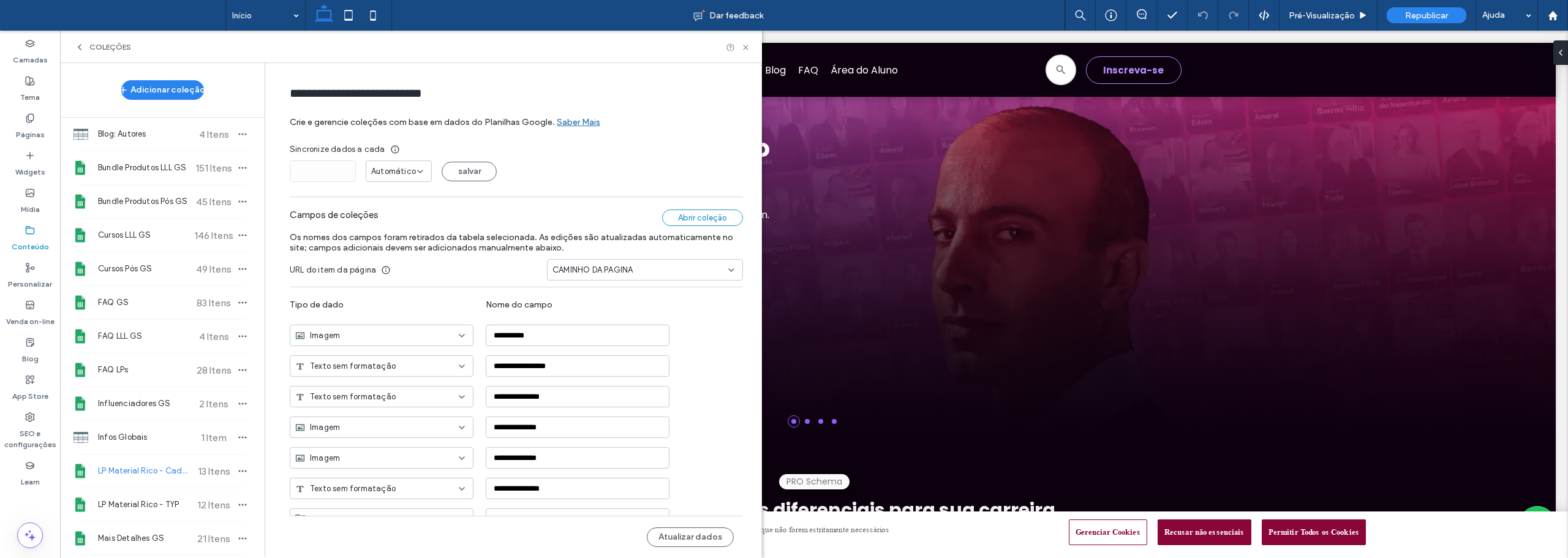
click at [686, 217] on div "Abrir coleção" at bounding box center [702, 218] width 81 height 17
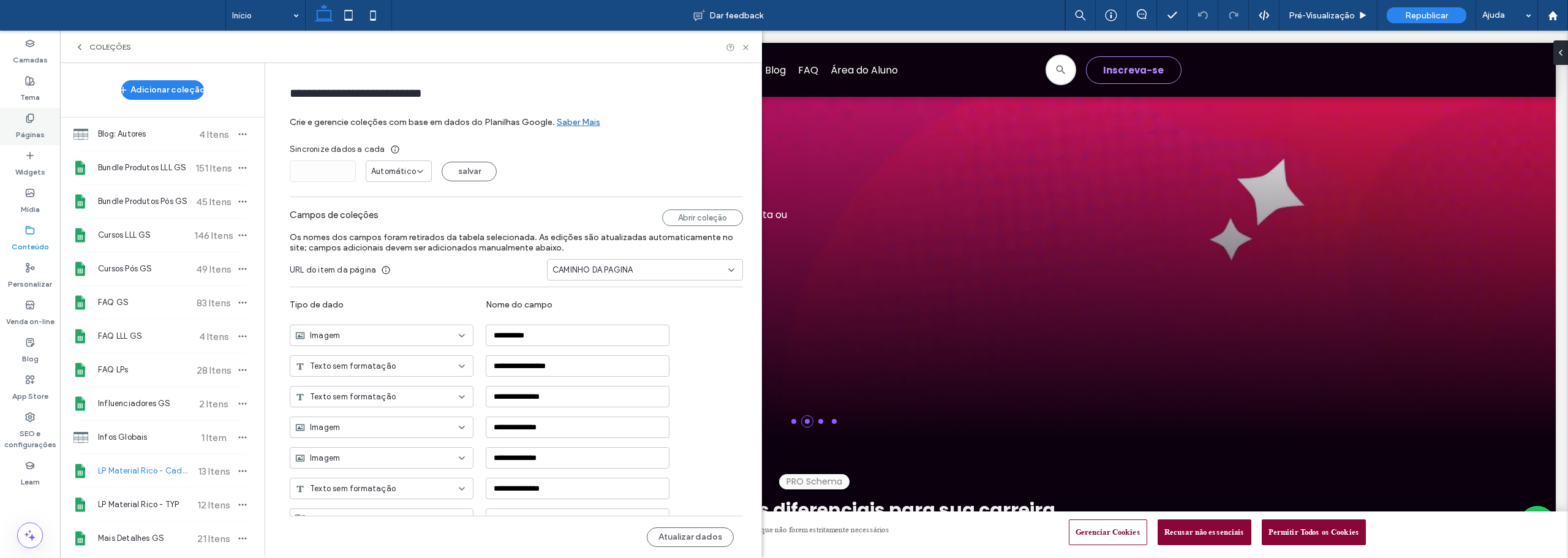
click at [30, 121] on use at bounding box center [30, 118] width 7 height 8
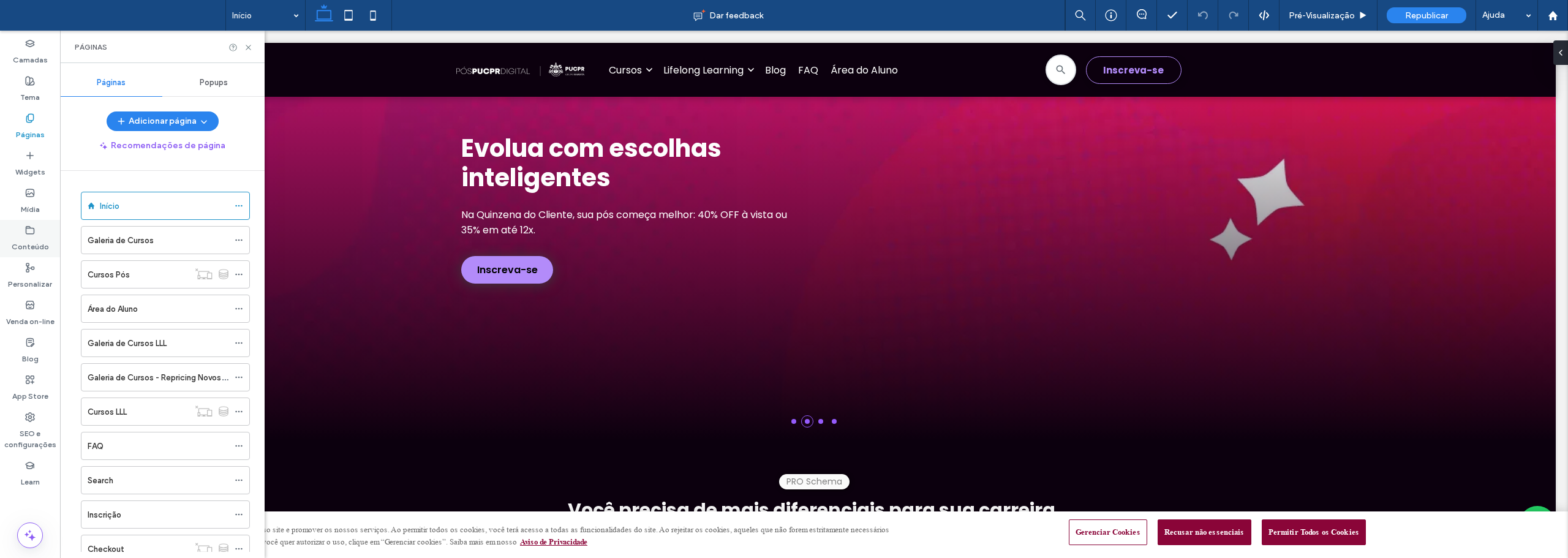
click at [38, 235] on div "Conteúdo" at bounding box center [30, 239] width 60 height 38
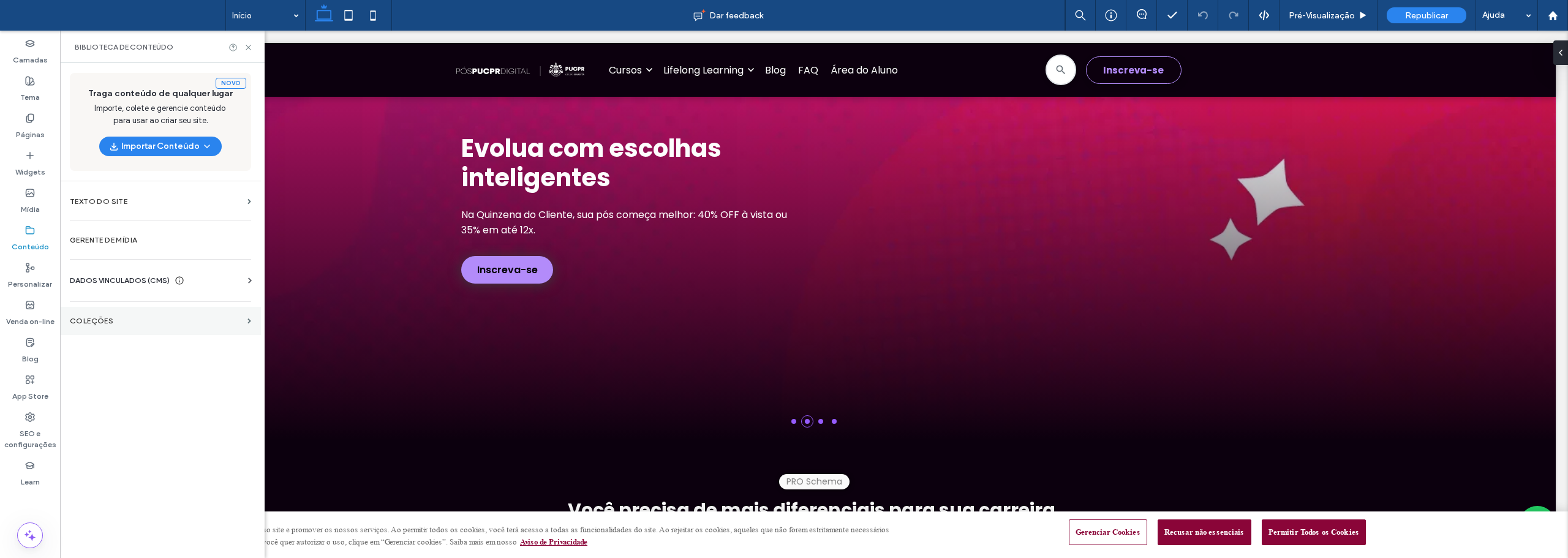
click at [102, 317] on label "COLEÇÕES" at bounding box center [156, 321] width 172 height 9
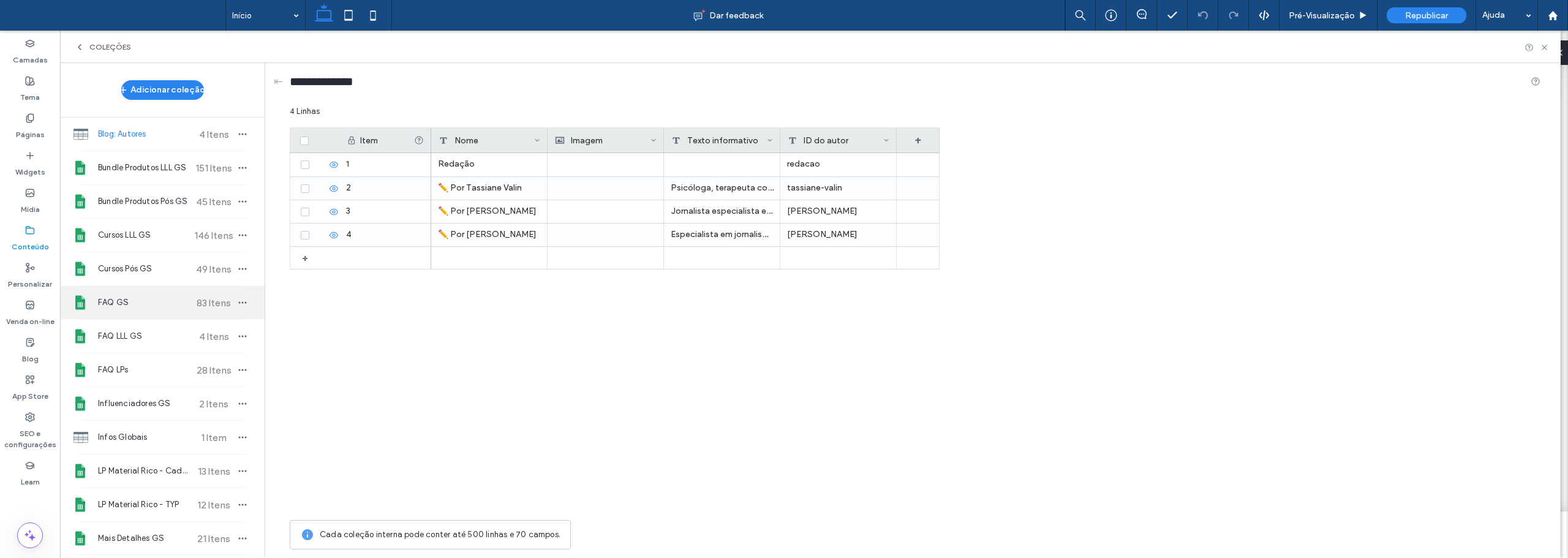
click at [122, 297] on span "FAQ GS" at bounding box center [143, 303] width 91 height 13
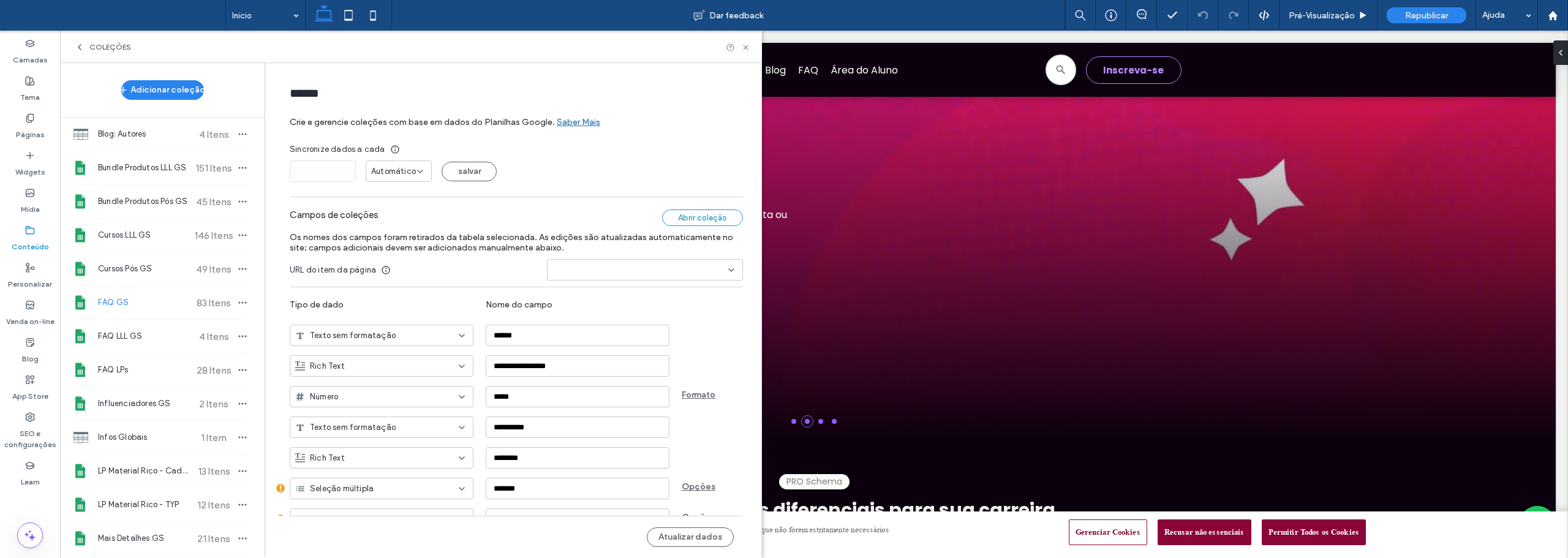
click at [717, 220] on div "Abrir coleção" at bounding box center [702, 218] width 81 height 17
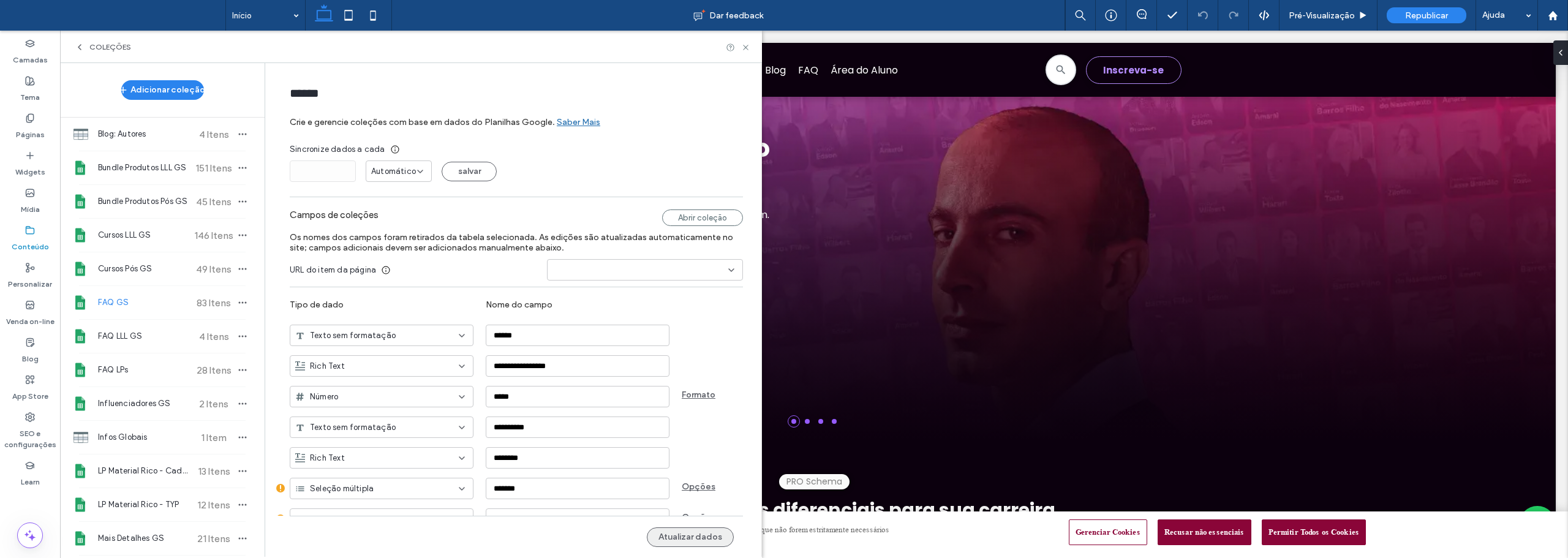
click at [700, 534] on button "Atualizar dados" at bounding box center [691, 538] width 87 height 20
click at [1421, 15] on span "Republicar" at bounding box center [1426, 16] width 43 height 11
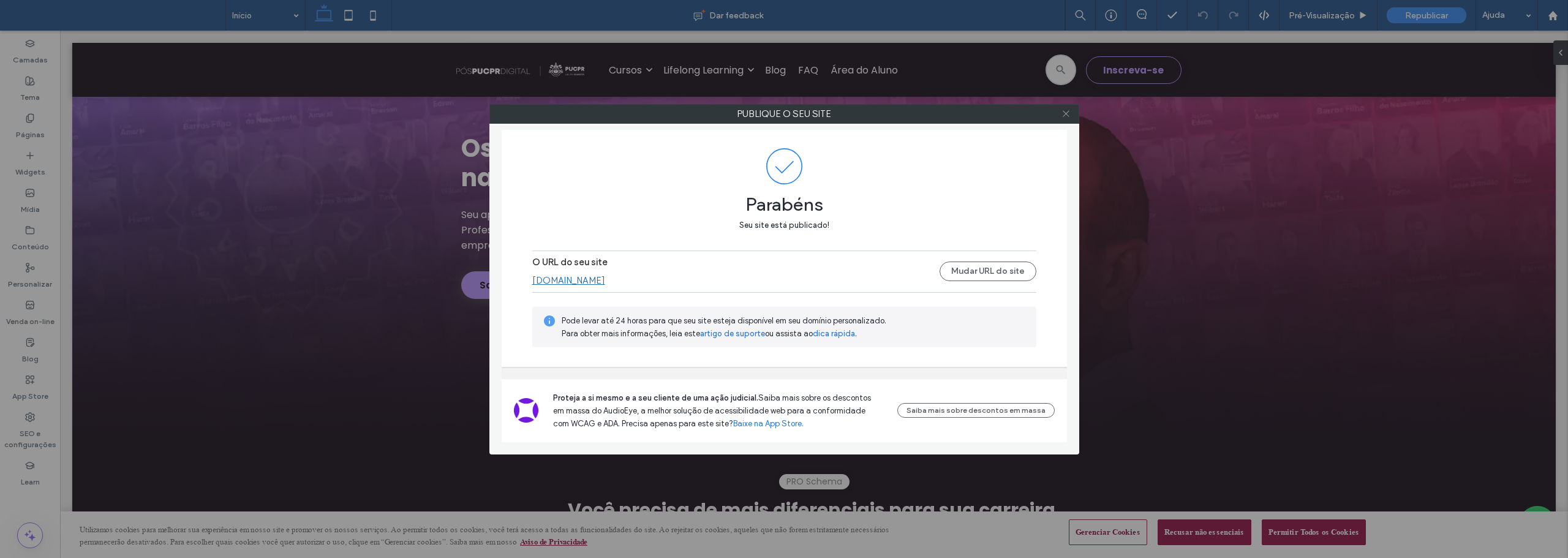
click at [1069, 112] on icon at bounding box center [1066, 114] width 9 height 9
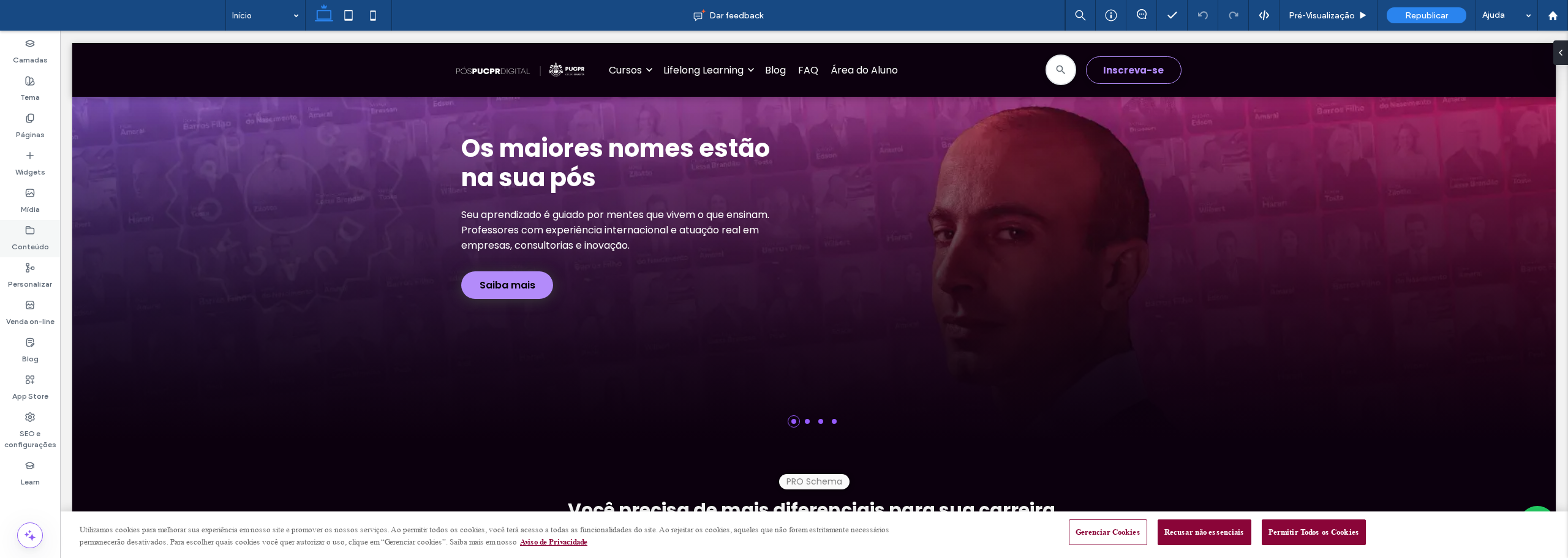
click at [32, 233] on icon at bounding box center [30, 230] width 10 height 10
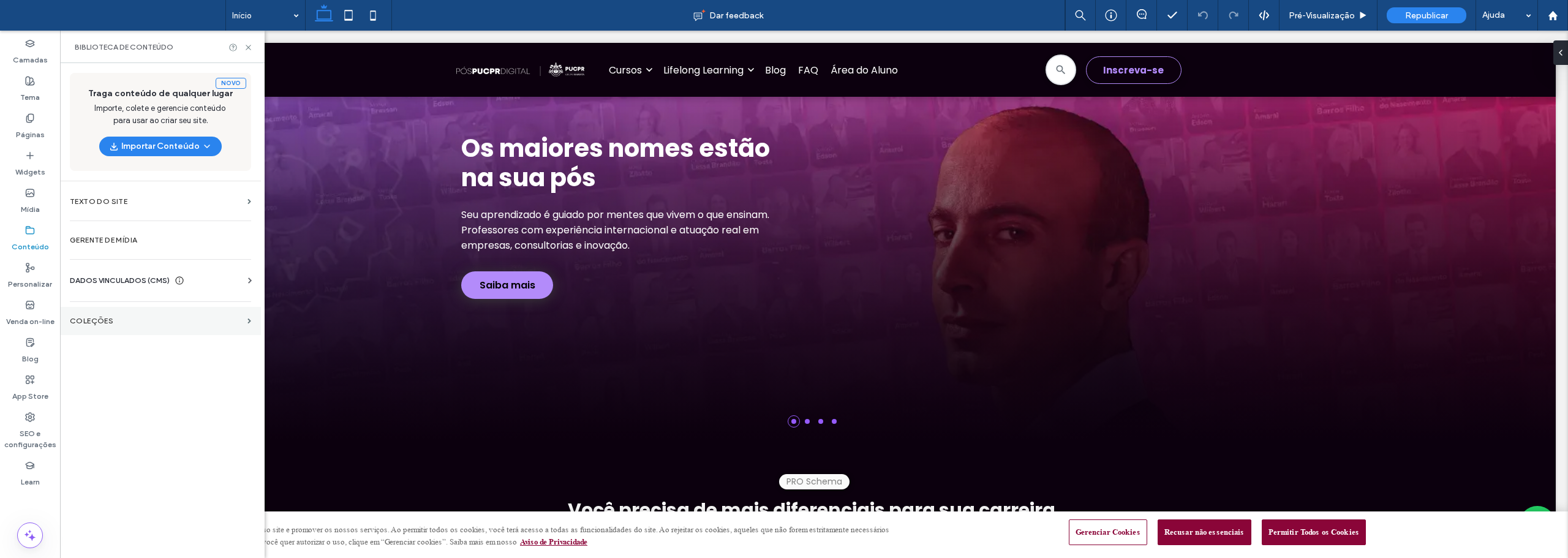
click at [89, 319] on label "COLEÇÕES" at bounding box center [156, 321] width 172 height 9
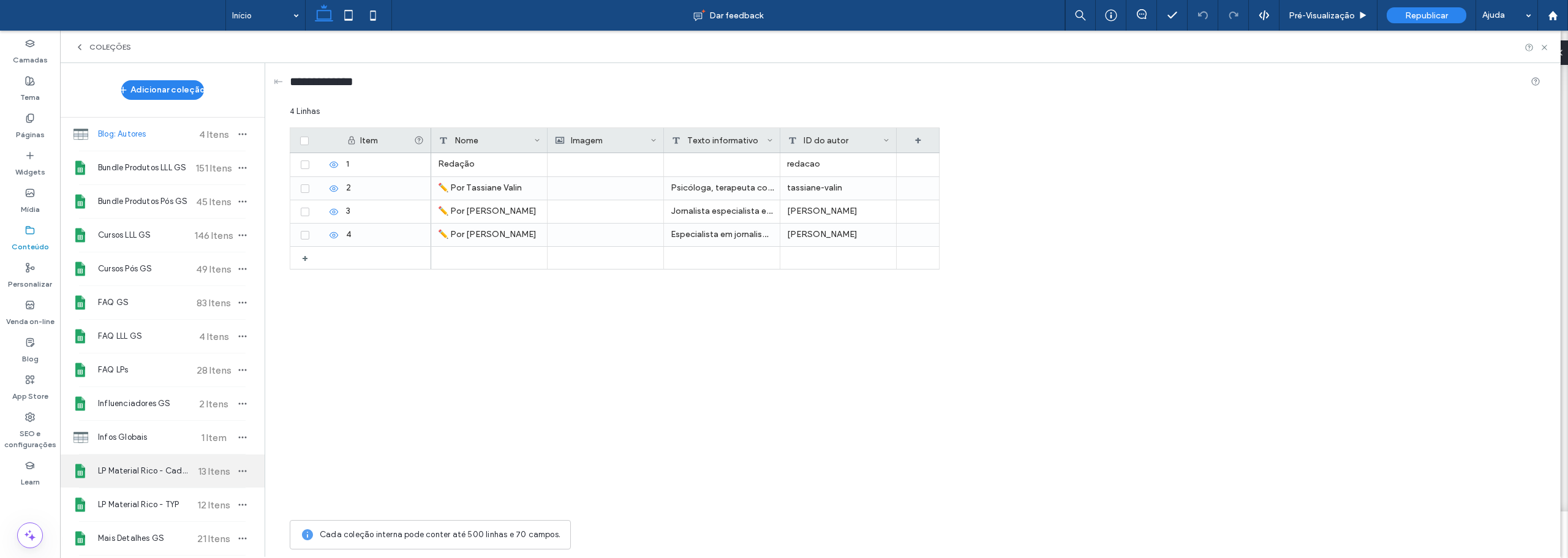
click at [151, 467] on span "LP Material Rico - Cadastro" at bounding box center [143, 471] width 91 height 13
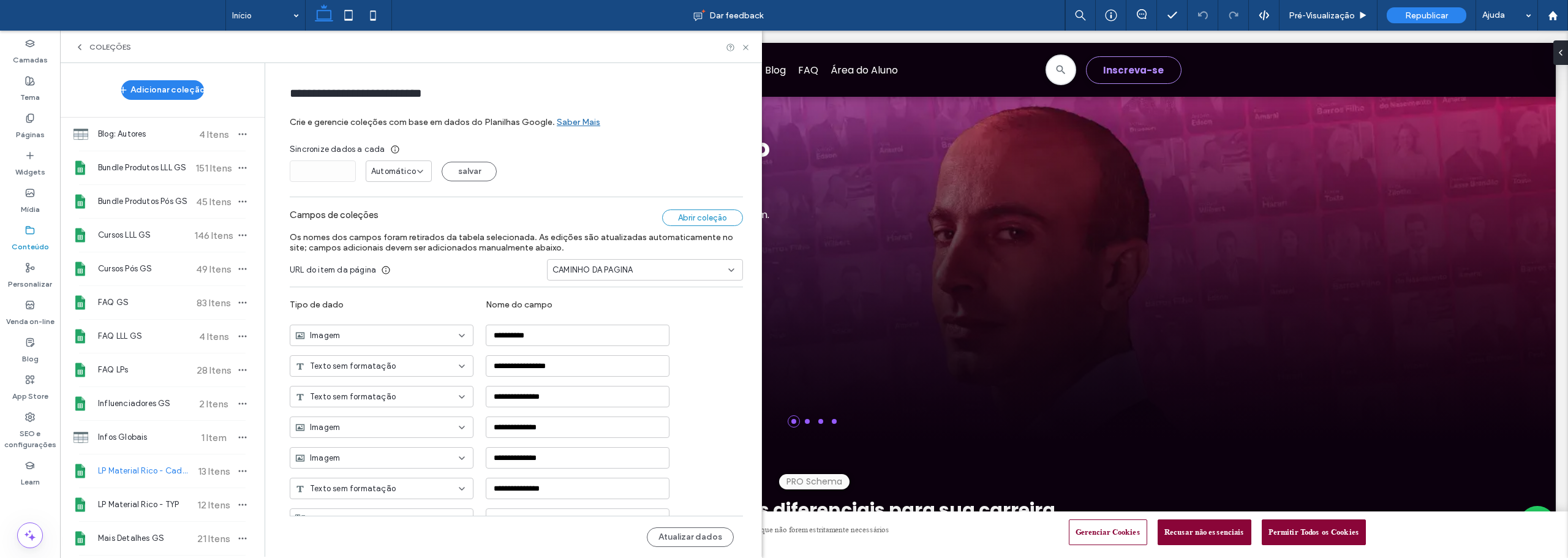
click at [692, 218] on div "Abrir coleção" at bounding box center [702, 218] width 81 height 17
